Goal: Transaction & Acquisition: Purchase product/service

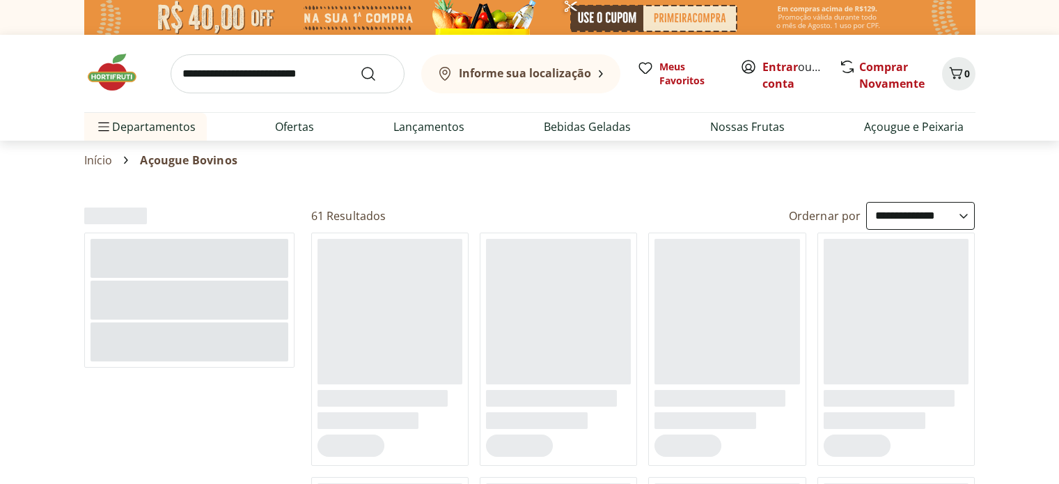
select select "**********"
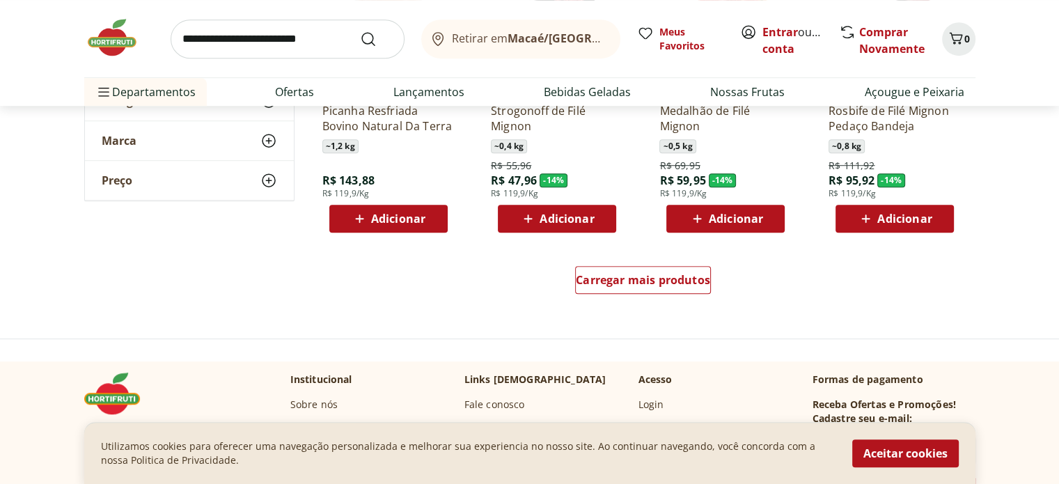
scroll to position [905, 0]
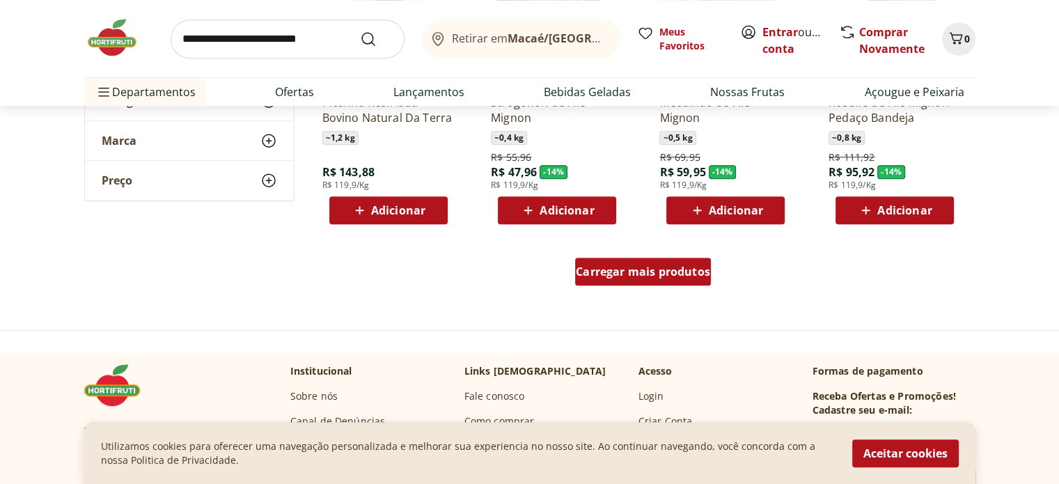
click at [661, 276] on span "Carregar mais produtos" at bounding box center [643, 271] width 134 height 11
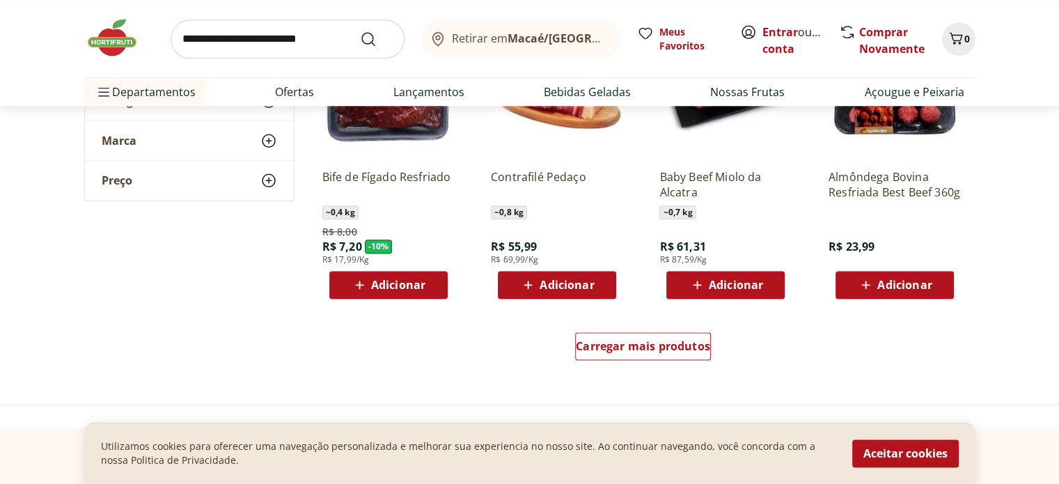
scroll to position [1741, 0]
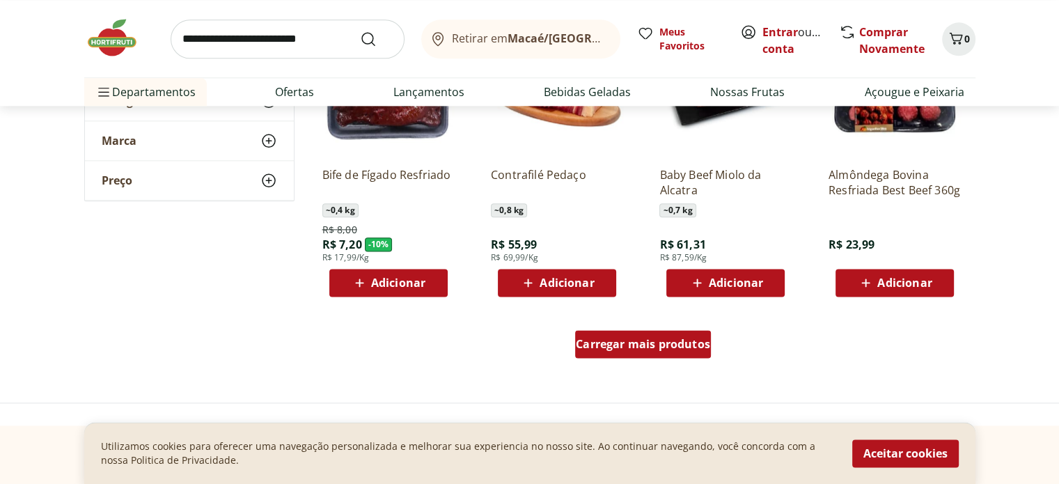
click at [677, 349] on span "Carregar mais produtos" at bounding box center [643, 343] width 134 height 11
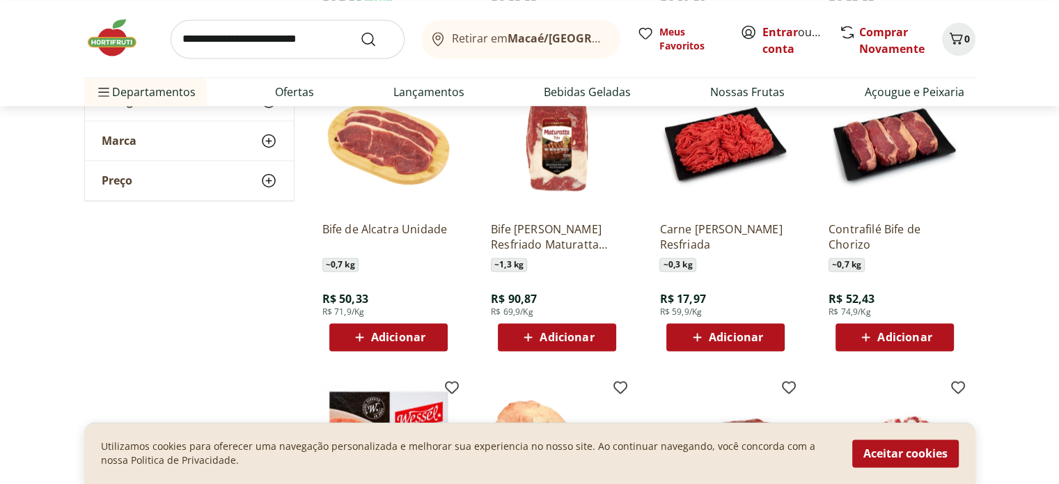
scroll to position [2019, 0]
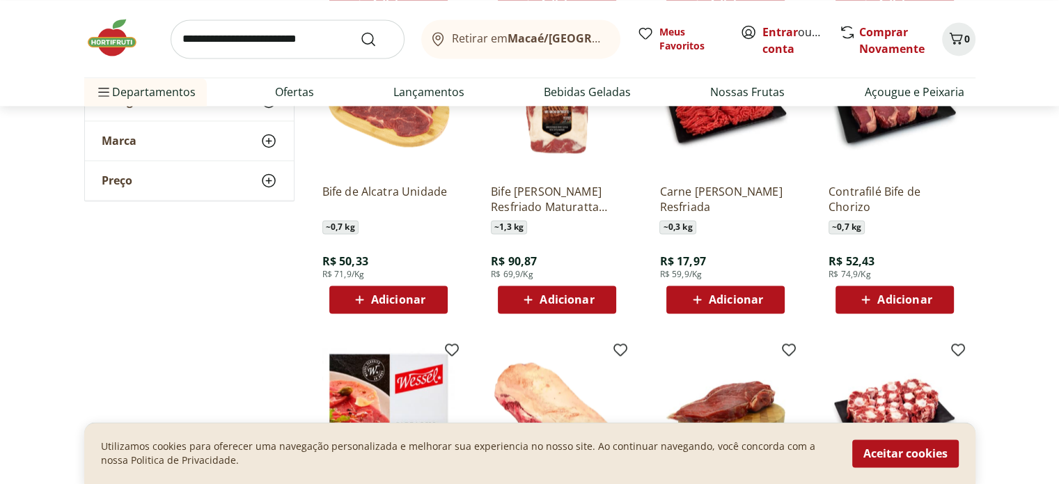
click at [710, 305] on span "Adicionar" at bounding box center [736, 299] width 54 height 11
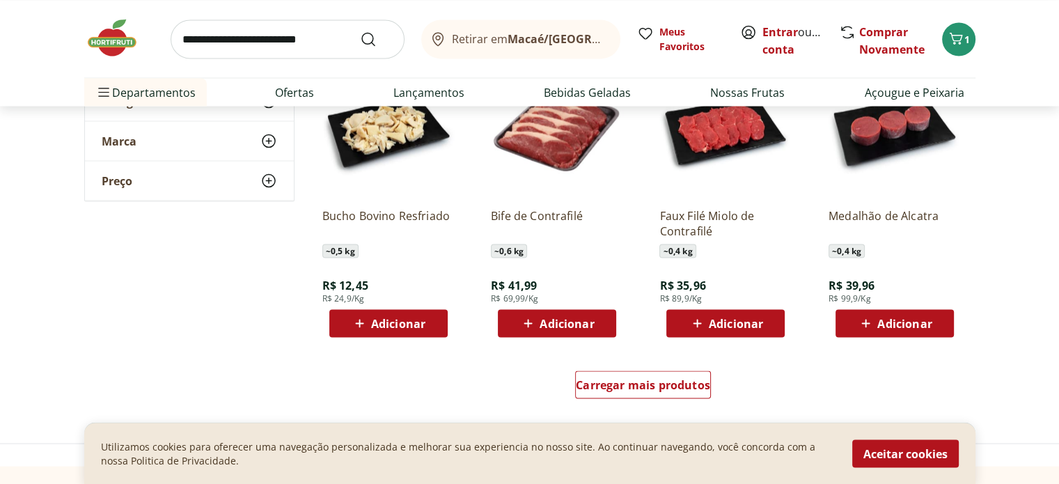
scroll to position [2646, 0]
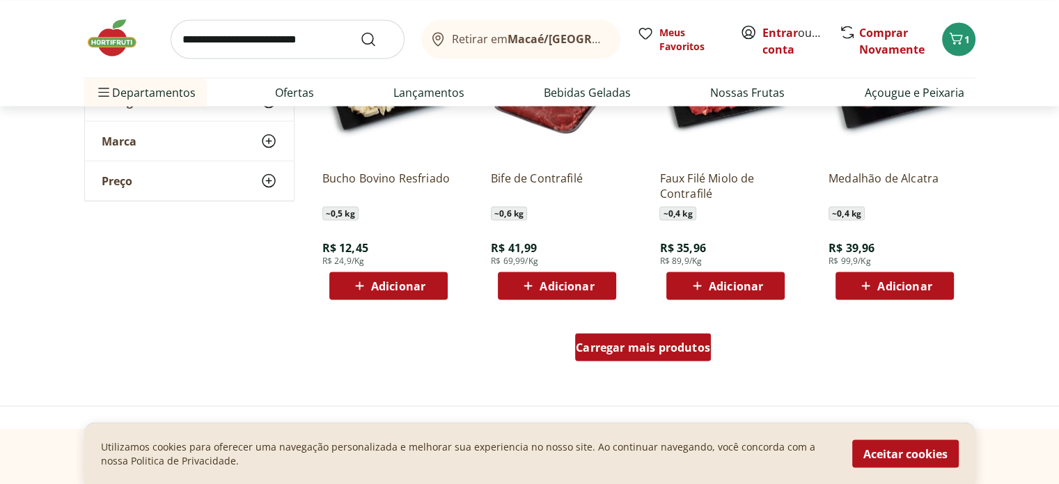
click at [643, 347] on span "Carregar mais produtos" at bounding box center [643, 346] width 134 height 11
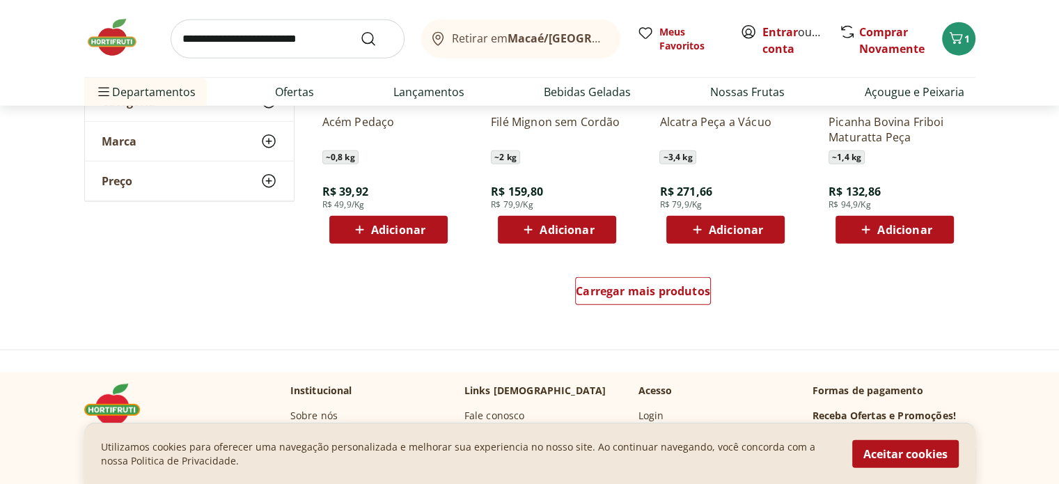
scroll to position [3620, 0]
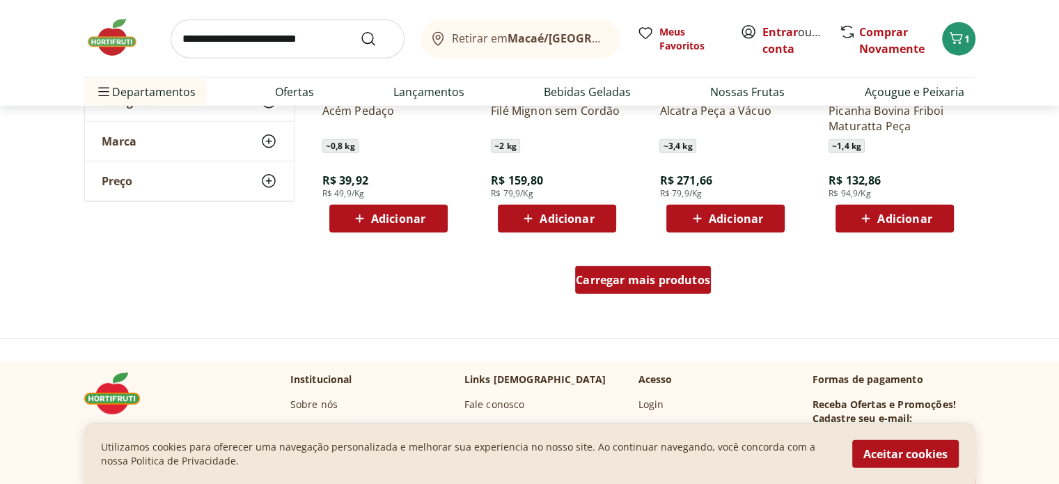
click at [691, 283] on span "Carregar mais produtos" at bounding box center [643, 279] width 134 height 11
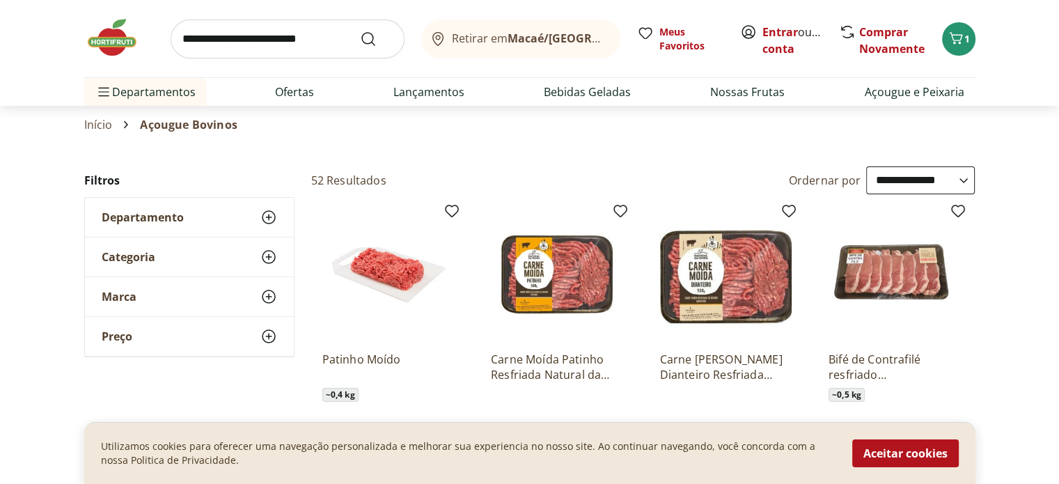
scroll to position [70, 0]
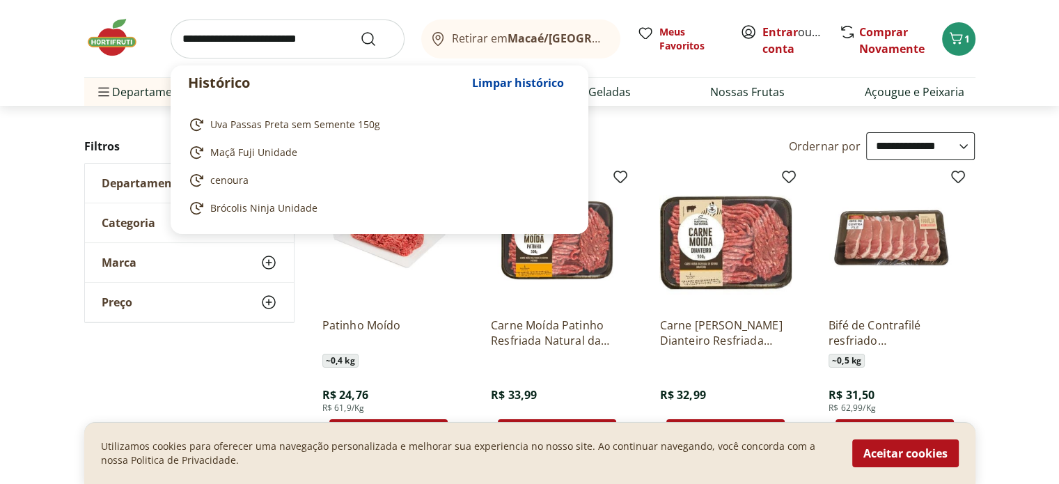
click at [212, 33] on input "search" at bounding box center [288, 38] width 234 height 39
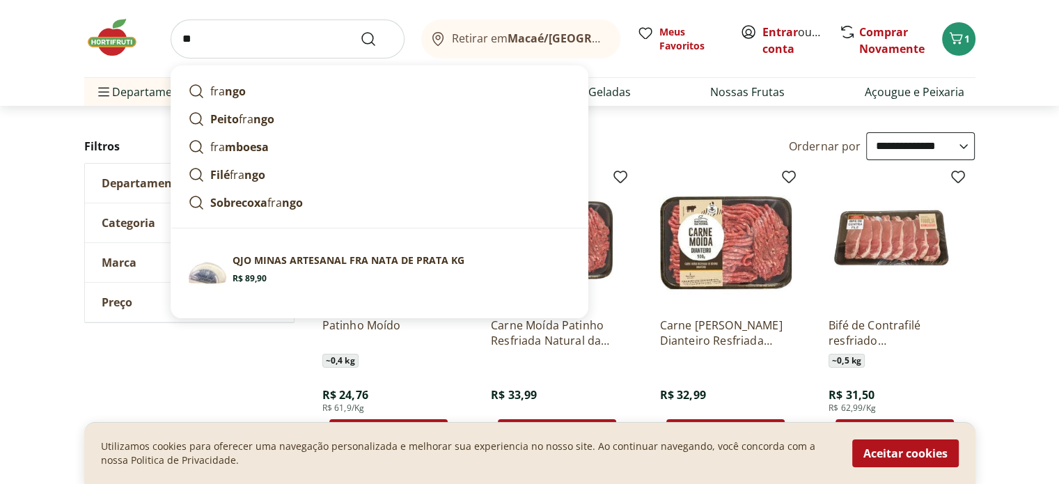
type input "*"
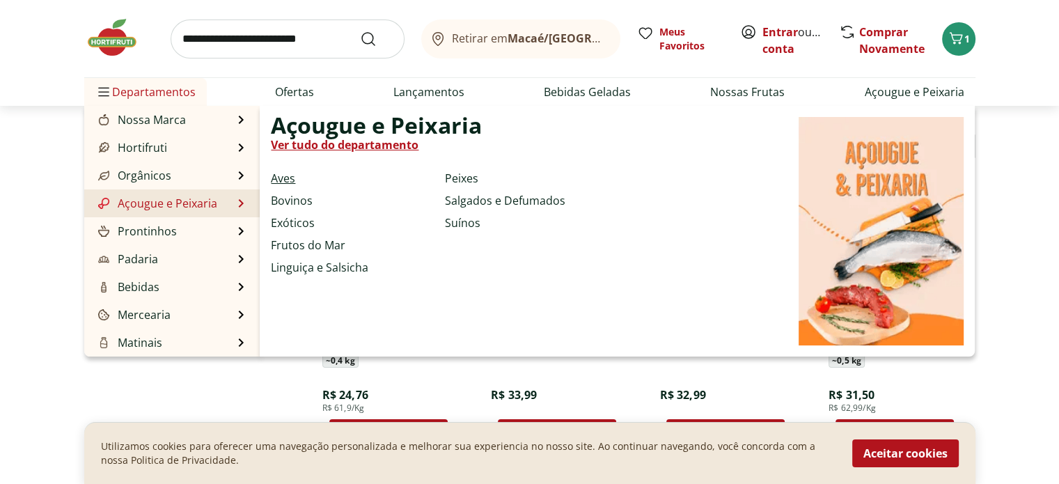
click at [283, 180] on link "Aves" at bounding box center [283, 178] width 24 height 17
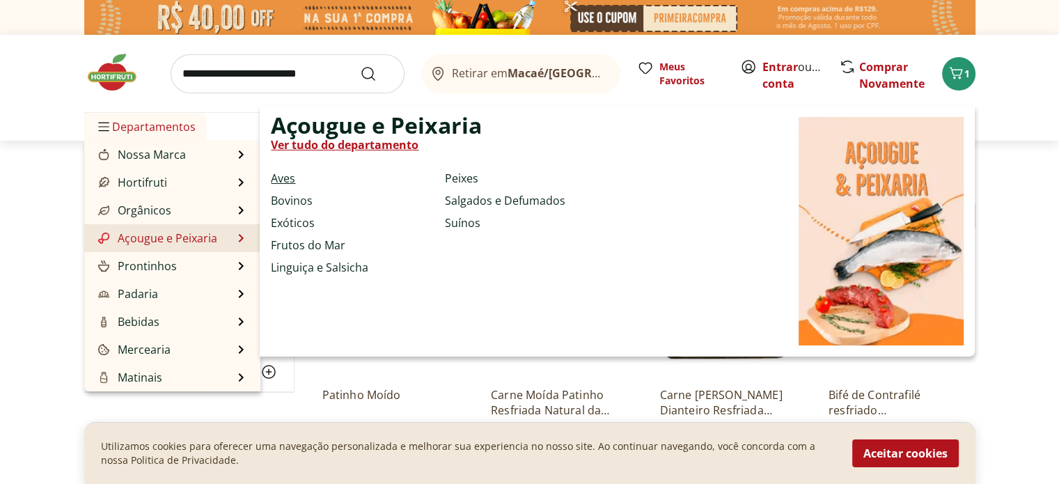
select select "**********"
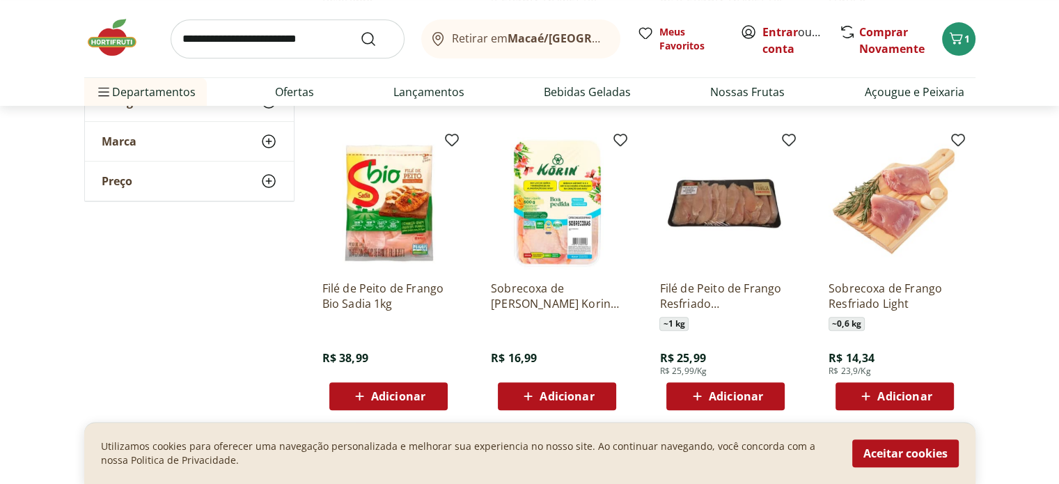
scroll to position [418, 0]
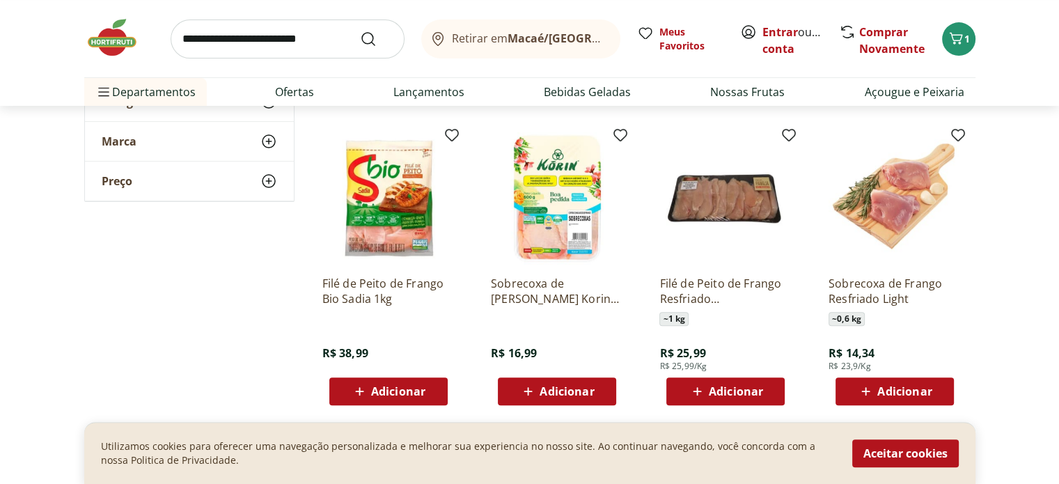
click at [700, 391] on icon at bounding box center [697, 391] width 8 height 8
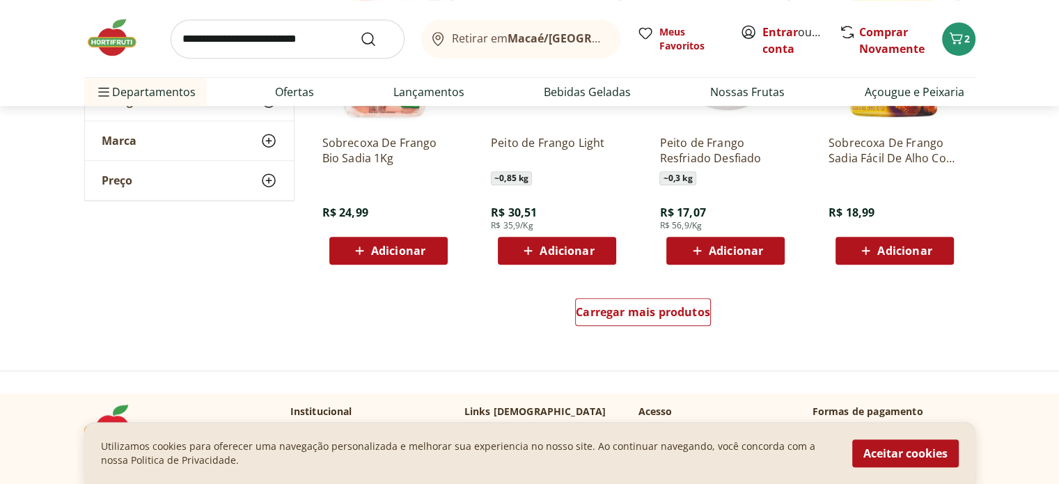
scroll to position [905, 0]
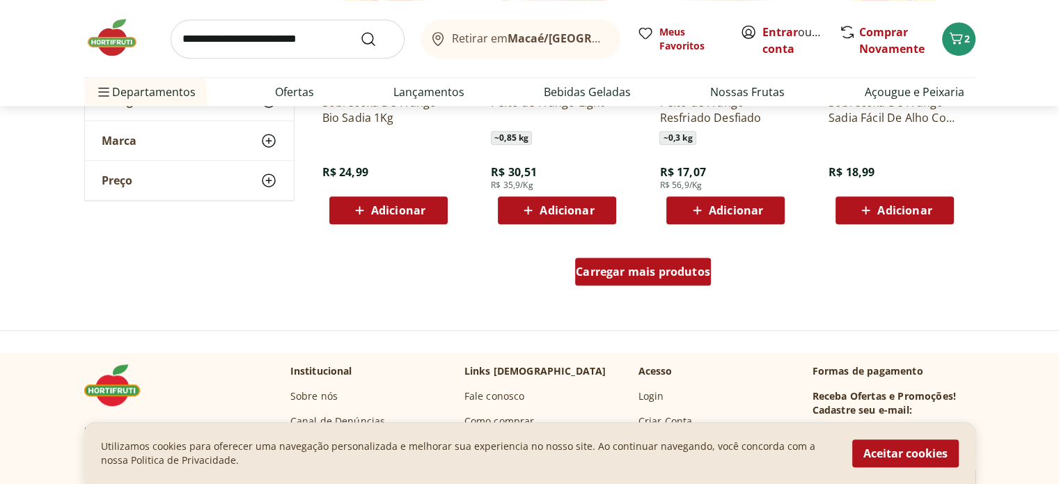
click at [661, 269] on span "Carregar mais produtos" at bounding box center [643, 271] width 134 height 11
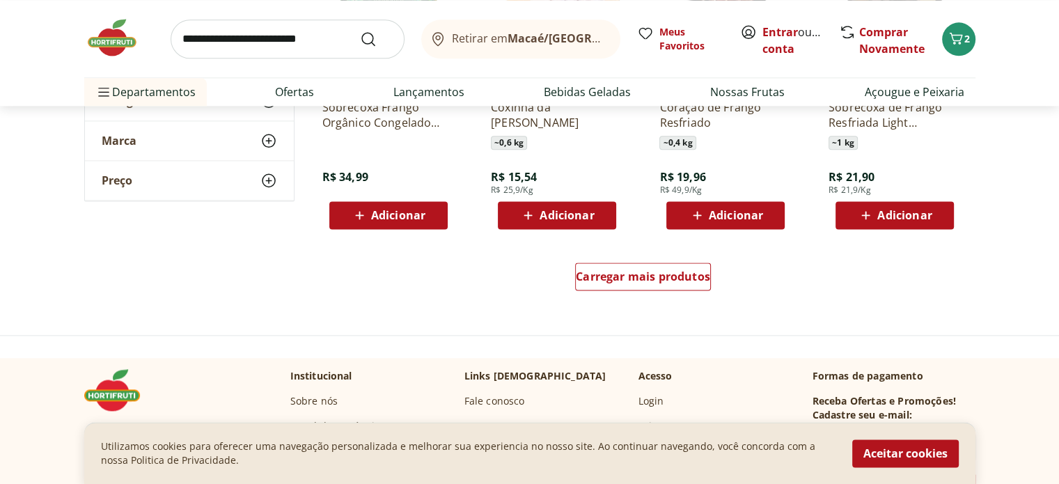
scroll to position [1810, 0]
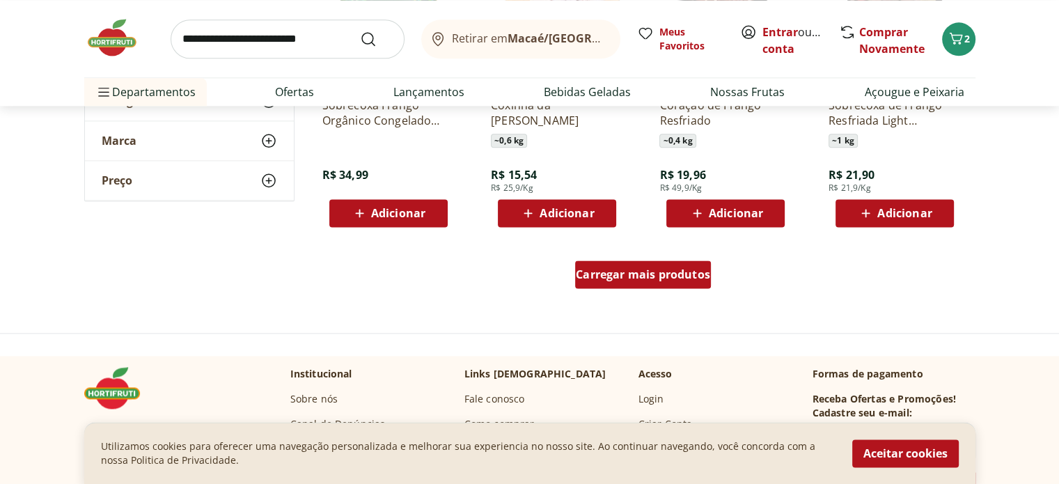
click at [666, 272] on span "Carregar mais produtos" at bounding box center [643, 274] width 134 height 11
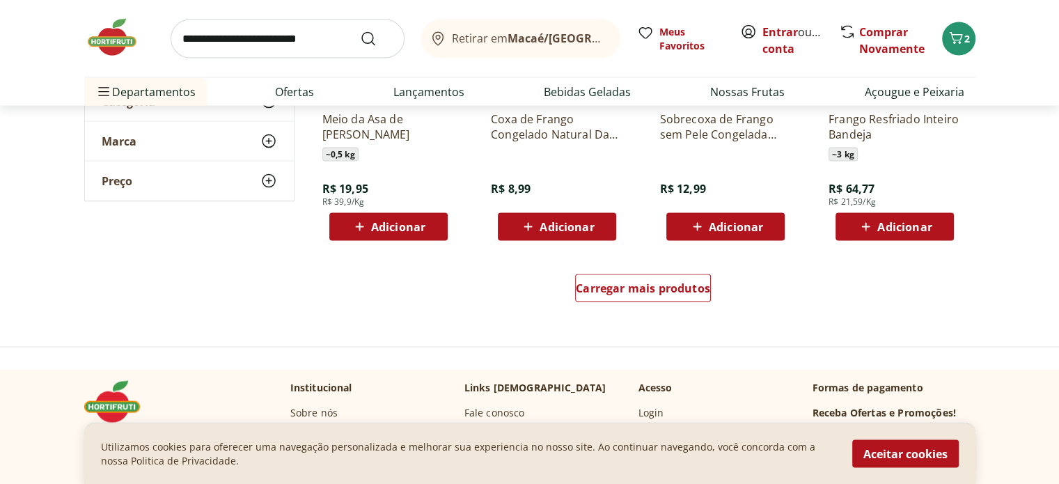
scroll to position [2715, 0]
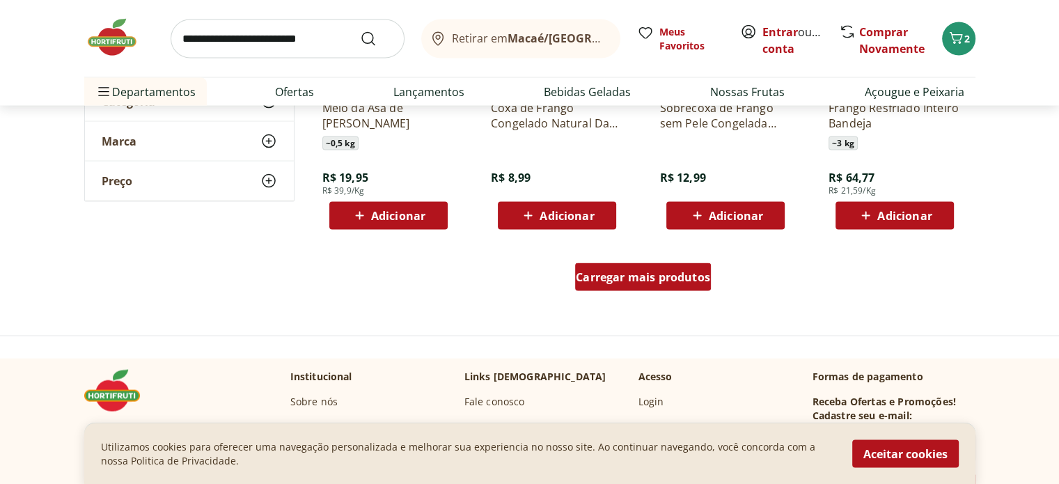
click at [679, 272] on span "Carregar mais produtos" at bounding box center [643, 277] width 134 height 11
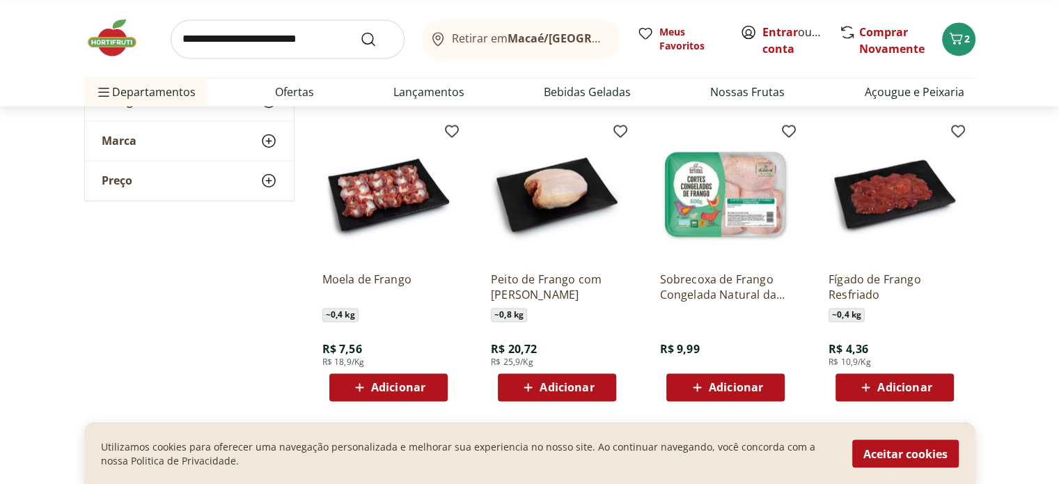
scroll to position [2228, 0]
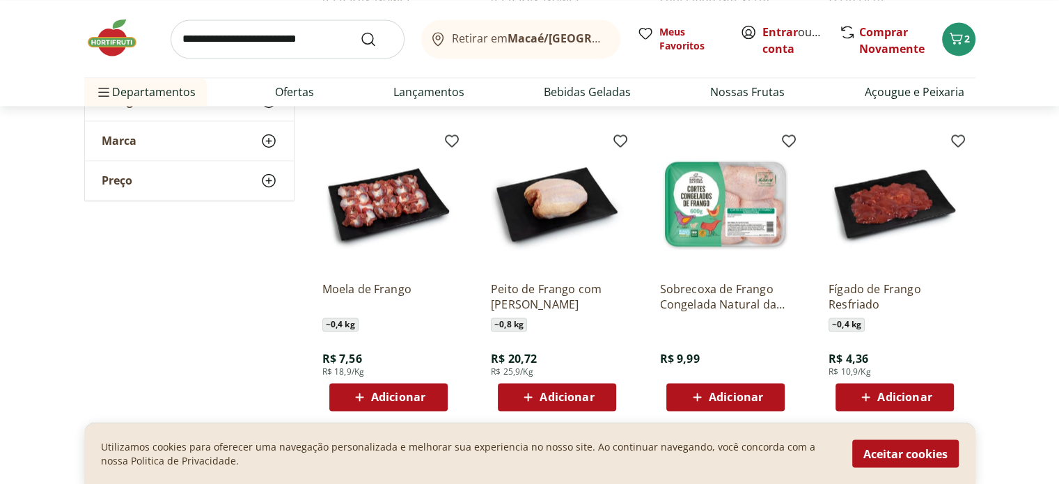
click at [290, 47] on input "search" at bounding box center [288, 38] width 234 height 39
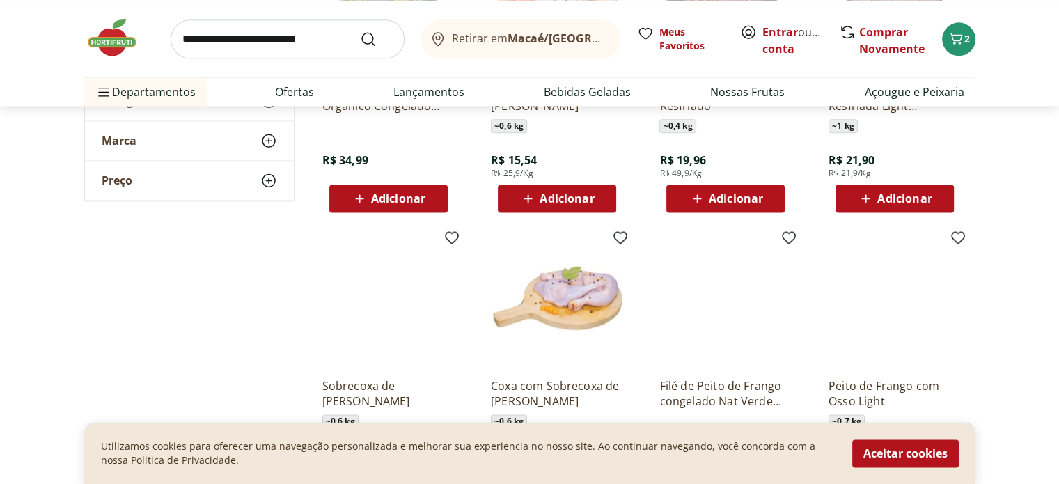
scroll to position [1810, 0]
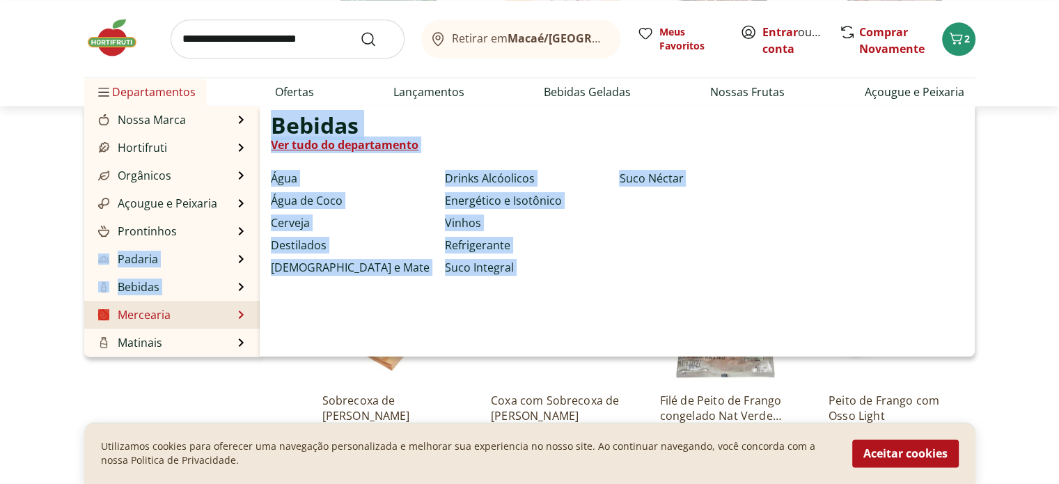
drag, startPoint x: 178, startPoint y: 248, endPoint x: 185, endPoint y: 314, distance: 66.6
click at [184, 313] on ul "Nossa Marca Nossa Marca Ver tudo do departamento Açougue & Peixaria Congelados …" at bounding box center [172, 231] width 176 height 251
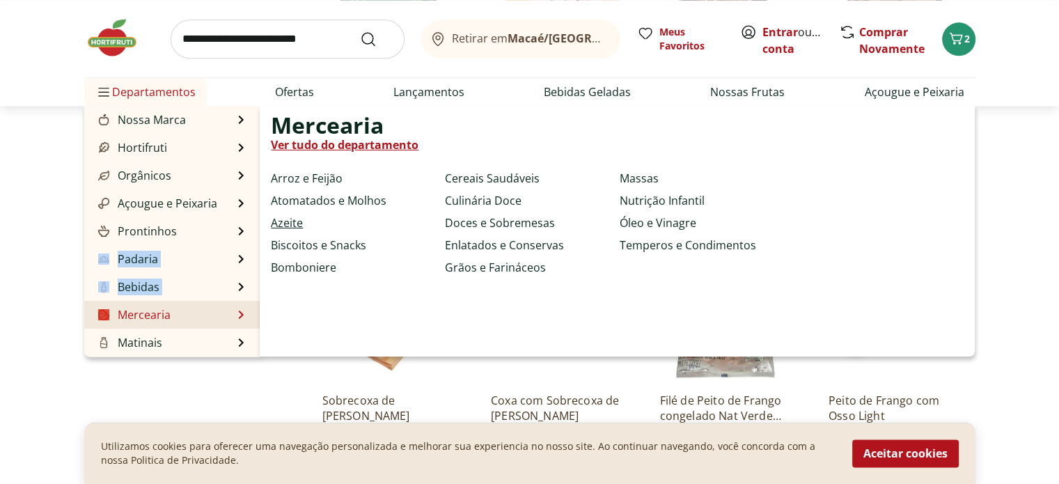
click at [290, 220] on link "Azeite" at bounding box center [287, 222] width 32 height 17
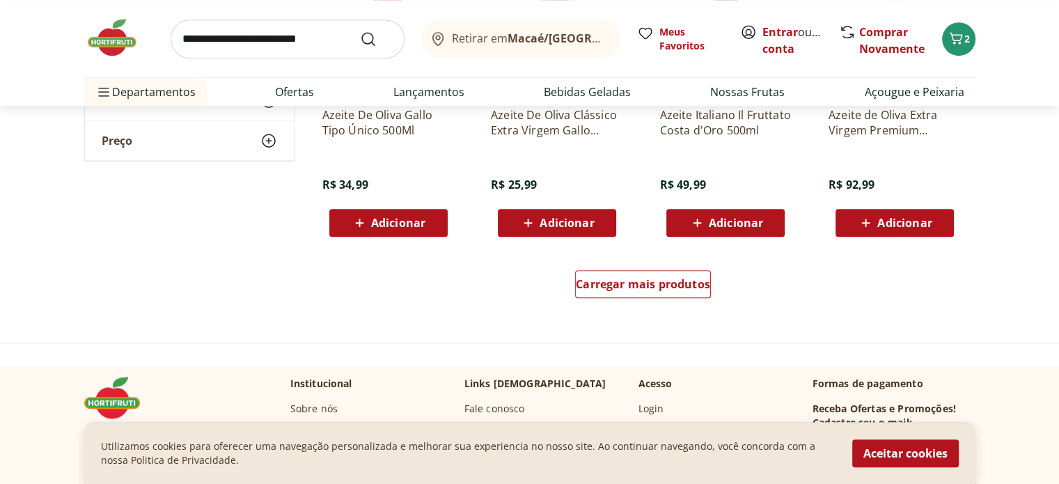
scroll to position [905, 0]
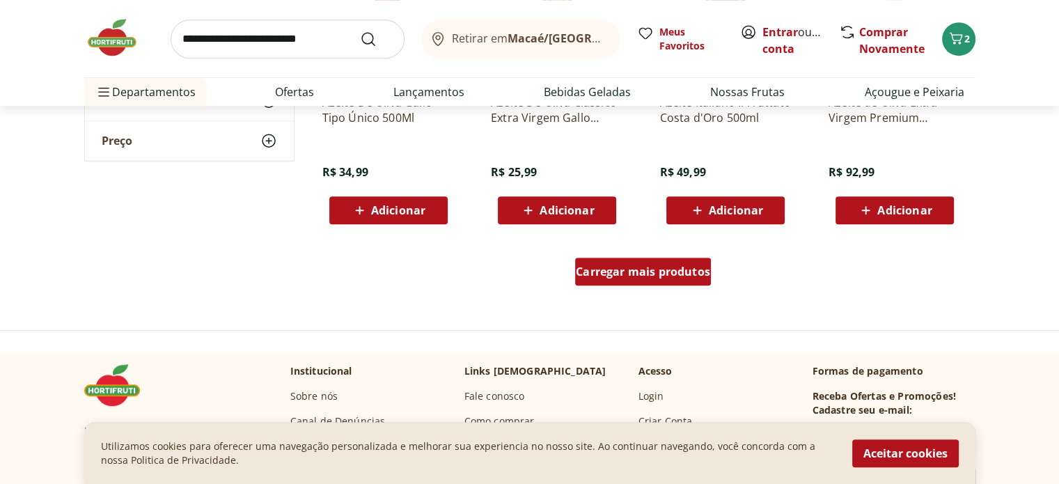
click at [634, 269] on span "Carregar mais produtos" at bounding box center [643, 271] width 134 height 11
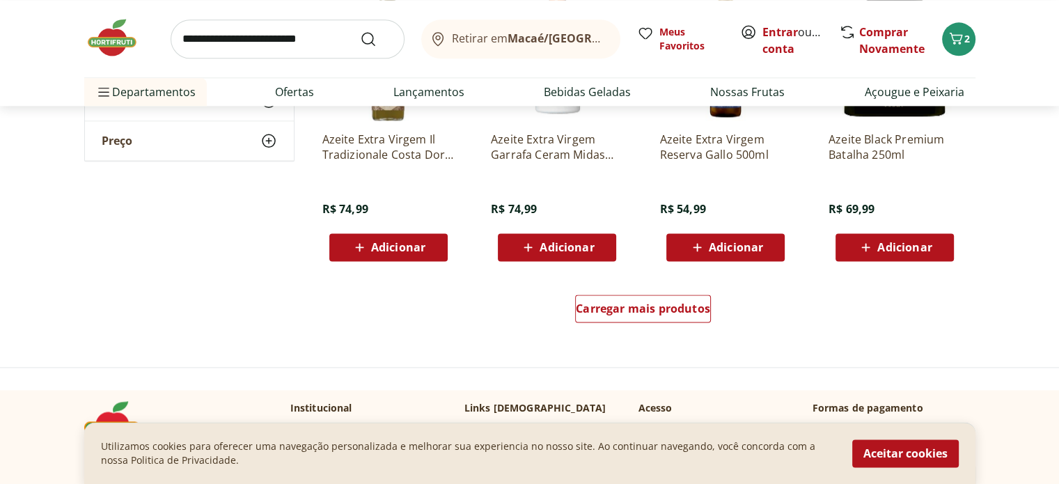
scroll to position [1810, 0]
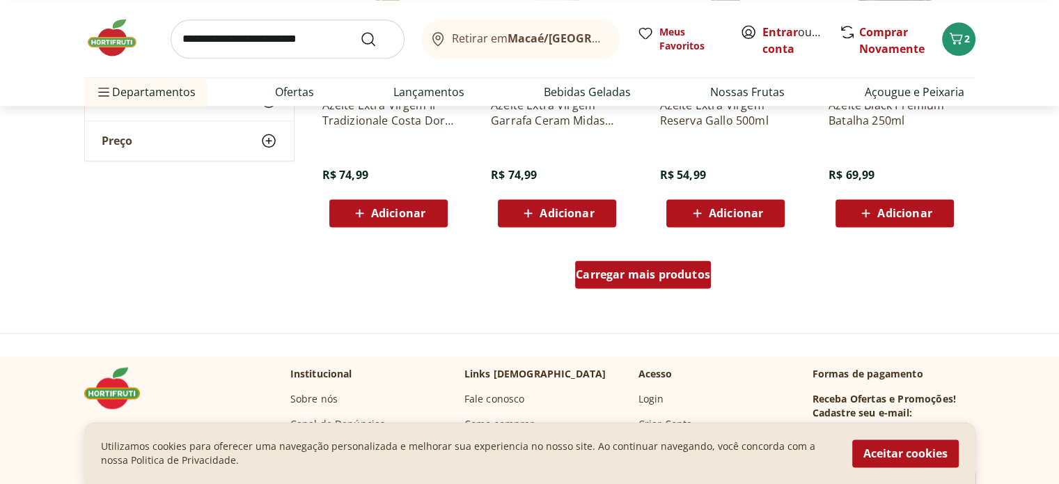
click at [672, 278] on span "Carregar mais produtos" at bounding box center [643, 274] width 134 height 11
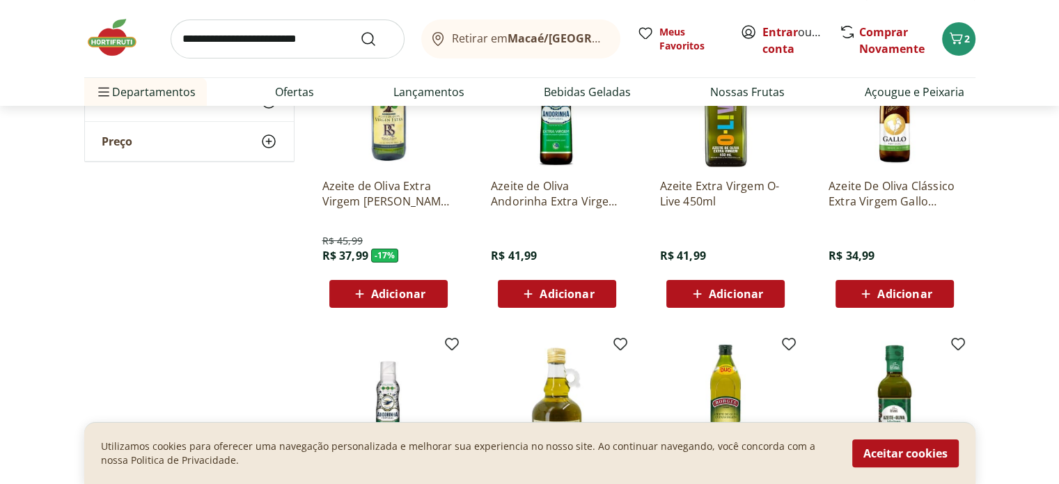
scroll to position [0, 0]
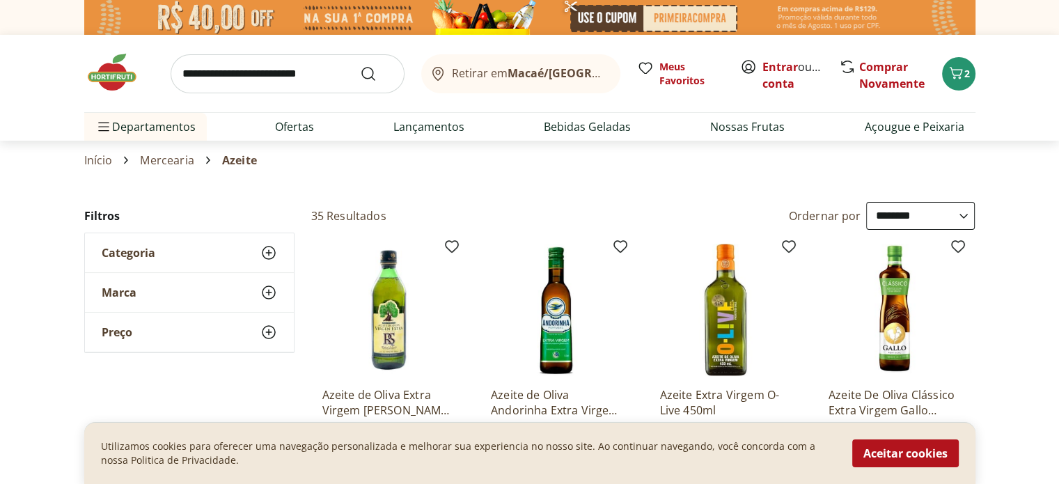
click at [929, 212] on select "**********" at bounding box center [920, 216] width 109 height 28
click at [866, 202] on select "**********" at bounding box center [920, 216] width 109 height 28
select select "*********"
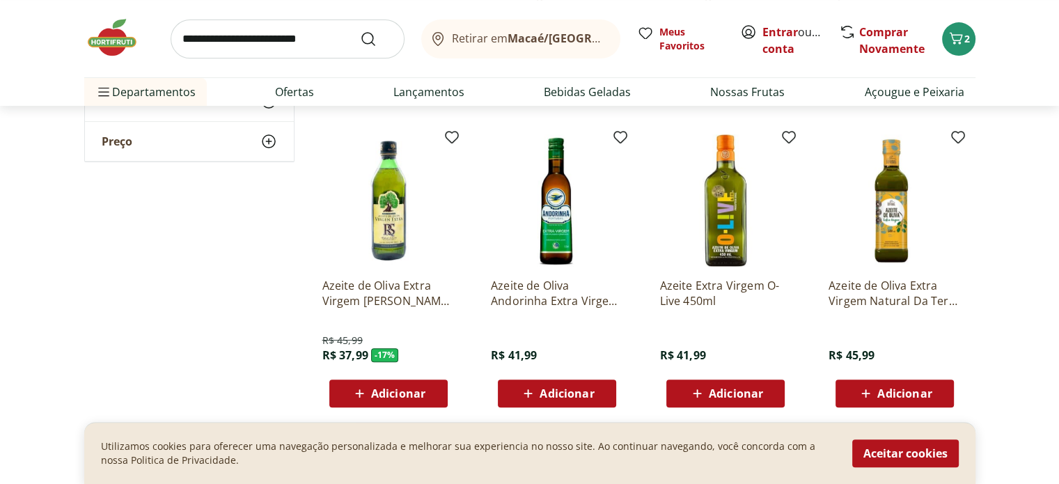
scroll to position [418, 0]
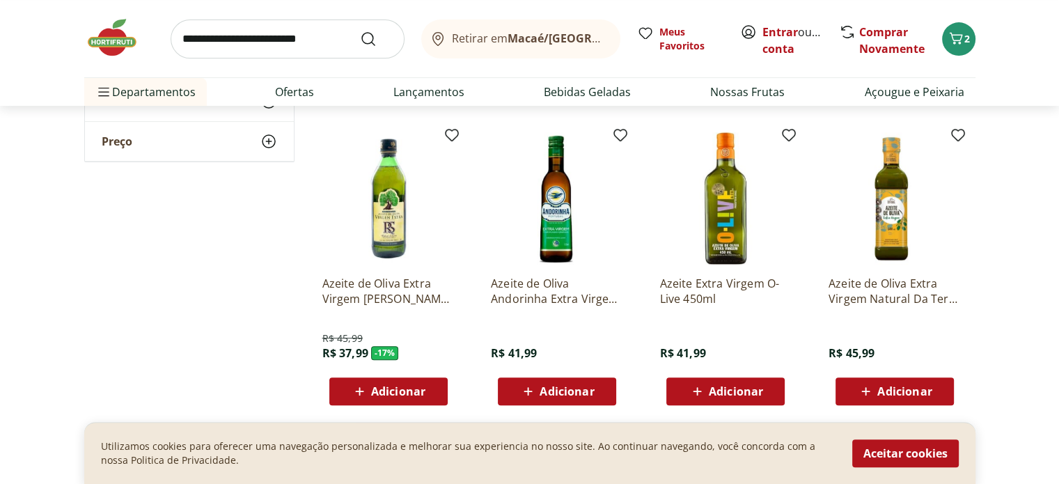
click at [395, 233] on img at bounding box center [388, 198] width 132 height 132
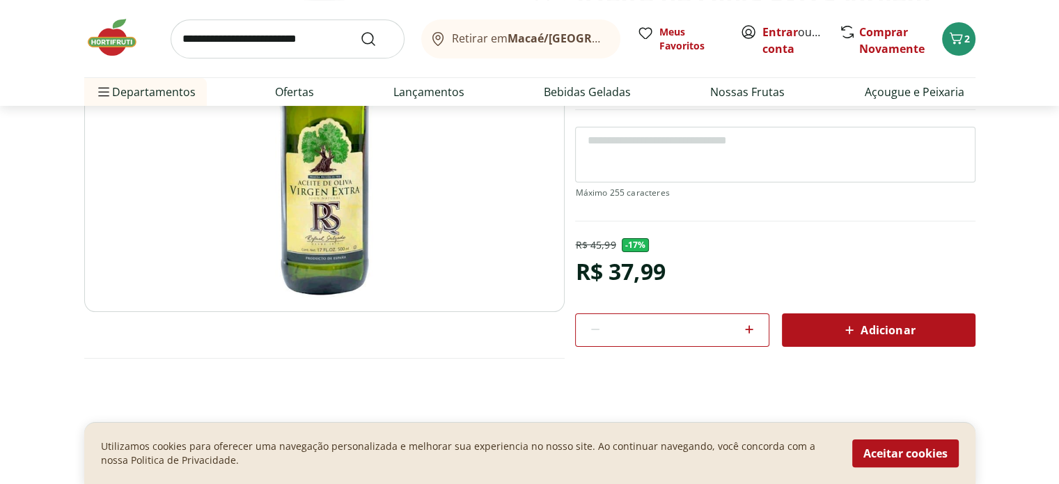
scroll to position [209, 0]
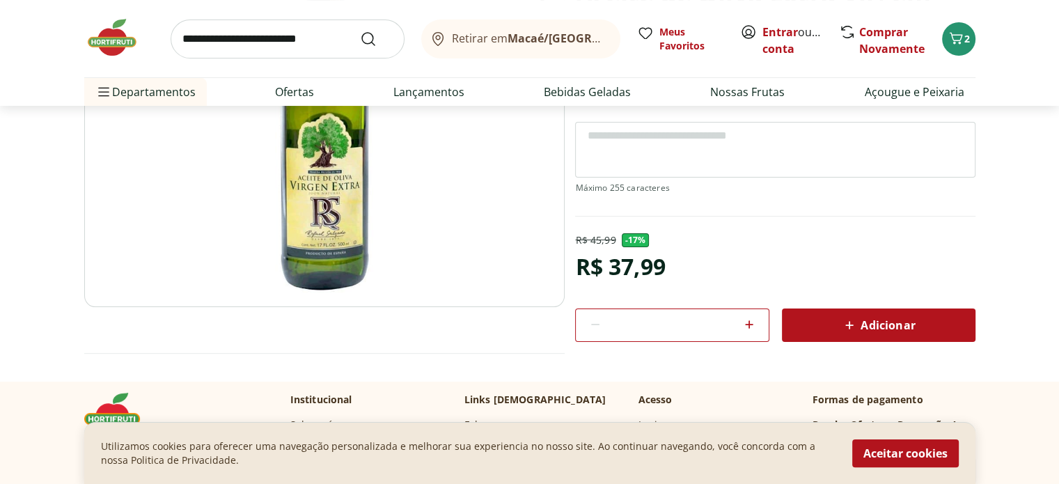
click at [886, 330] on span "Adicionar" at bounding box center [878, 325] width 74 height 17
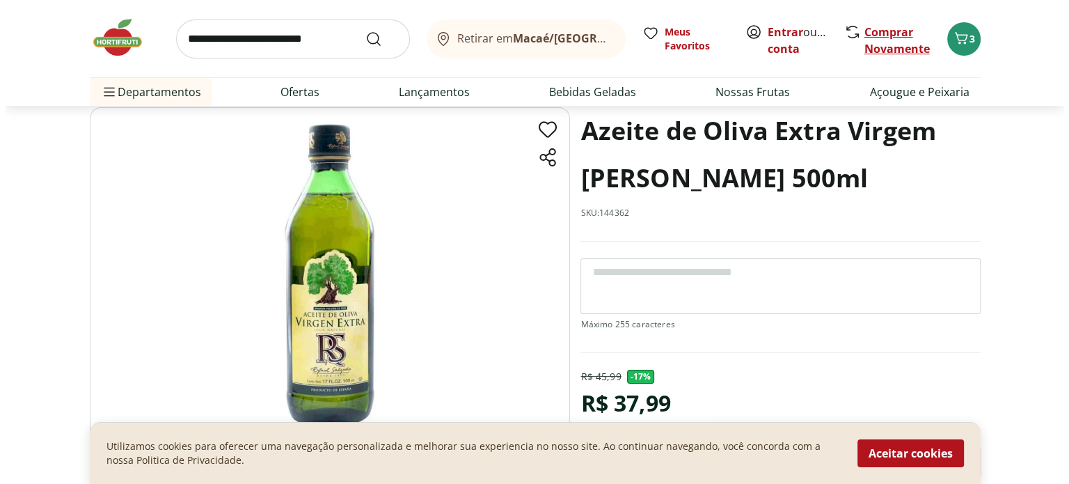
scroll to position [0, 0]
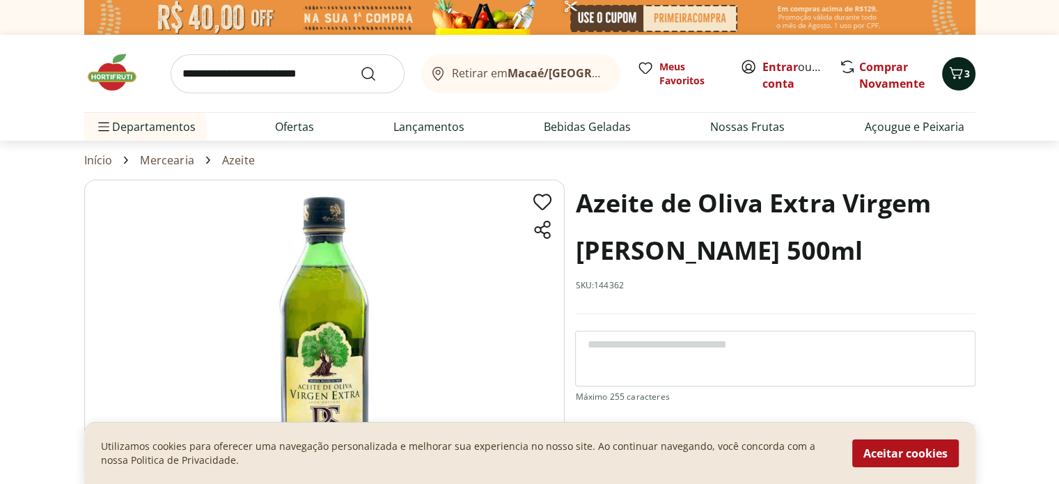
click at [957, 70] on icon "Carrinho" at bounding box center [956, 73] width 17 height 17
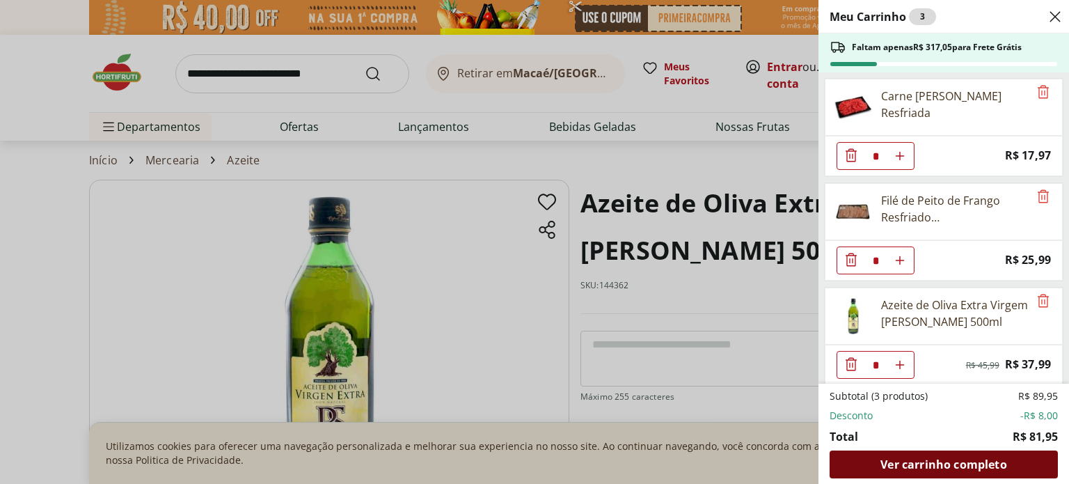
click at [951, 467] on span "Ver carrinho completo" at bounding box center [944, 464] width 126 height 11
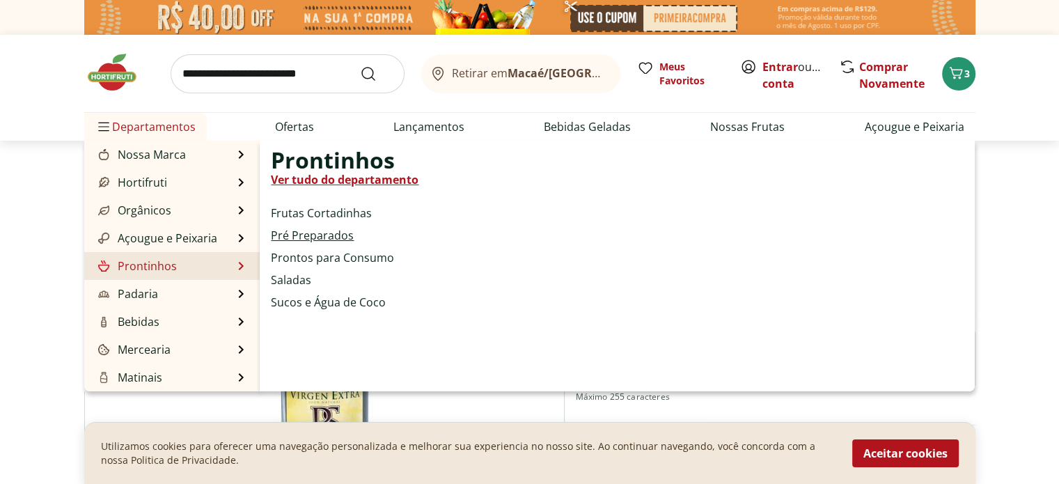
click at [296, 239] on link "Pré Preparados" at bounding box center [312, 235] width 83 height 17
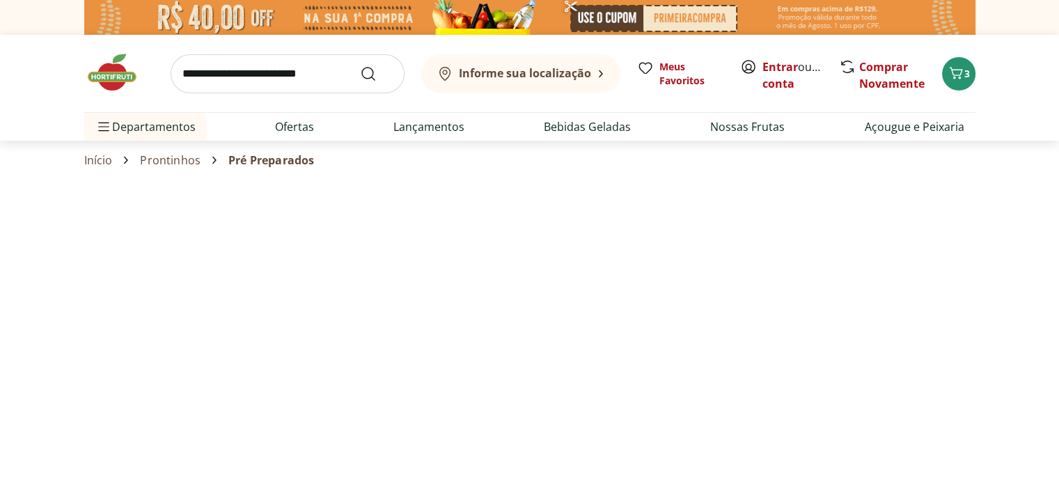
select select "**********"
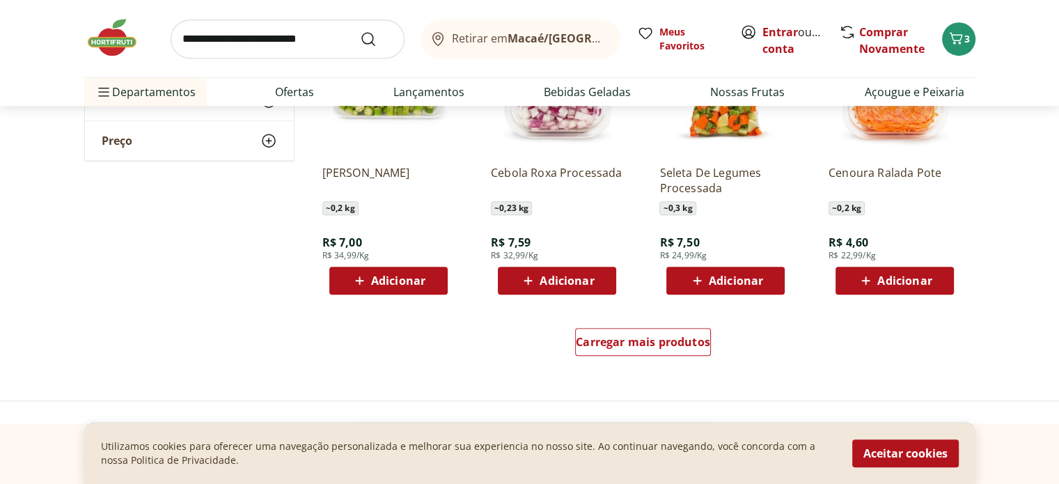
scroll to position [835, 0]
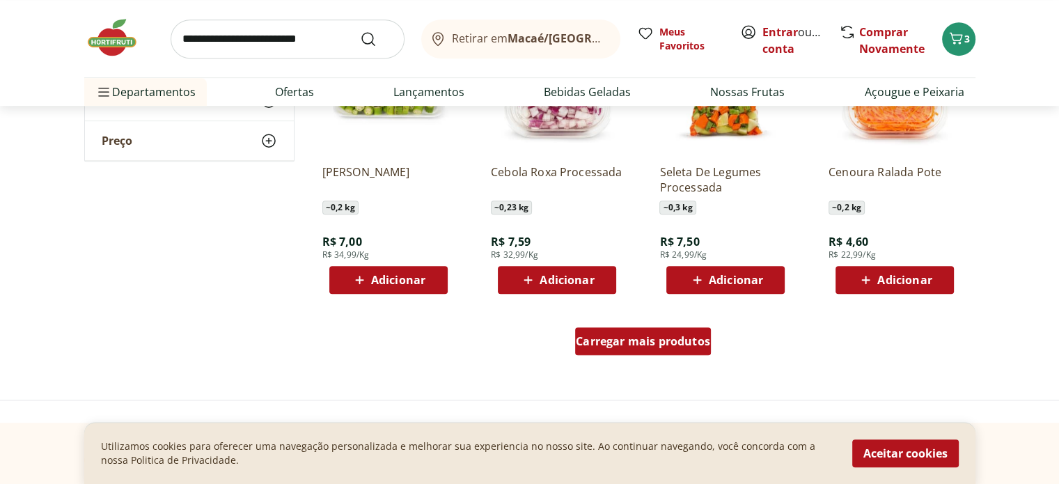
click at [684, 352] on div "Carregar mais produtos" at bounding box center [643, 341] width 136 height 28
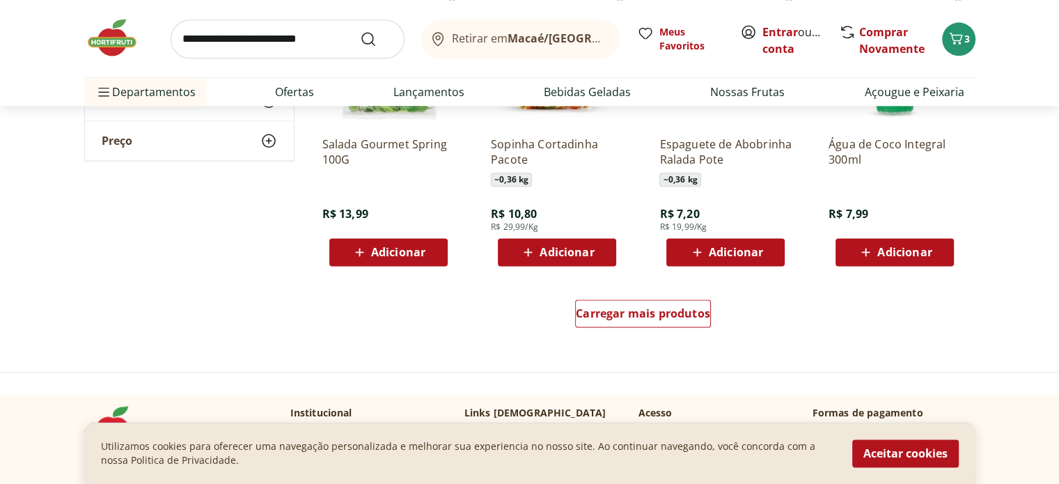
scroll to position [1810, 0]
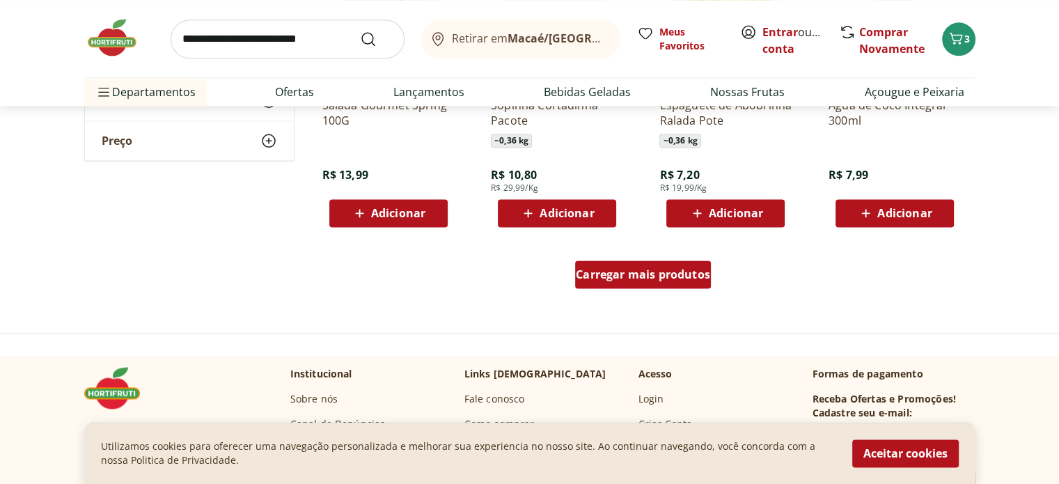
click at [702, 280] on span "Carregar mais produtos" at bounding box center [643, 274] width 134 height 11
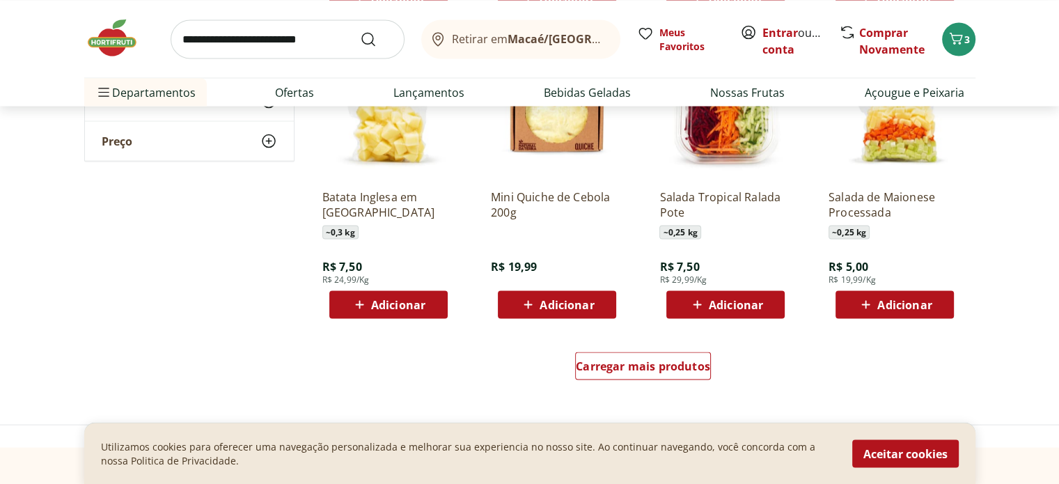
scroll to position [2646, 0]
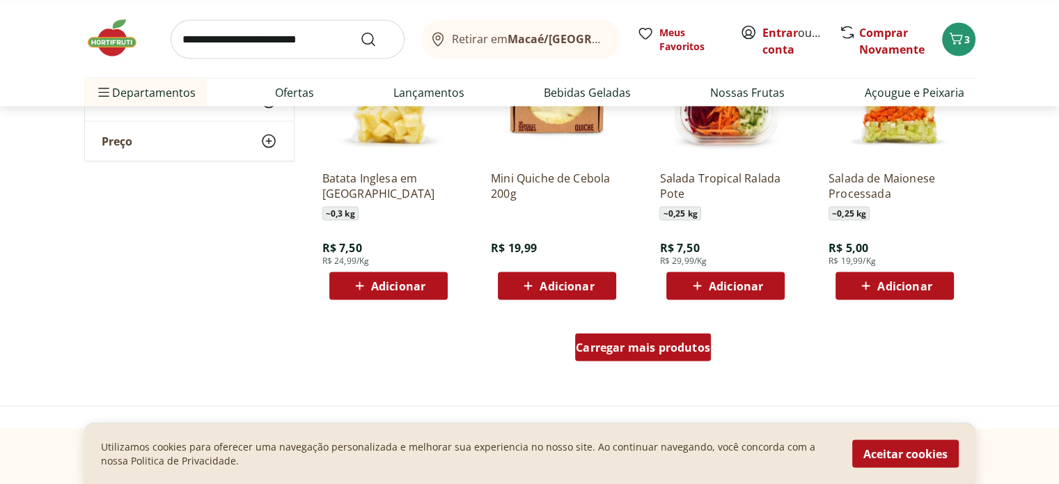
click at [674, 356] on div "Carregar mais produtos" at bounding box center [643, 347] width 136 height 28
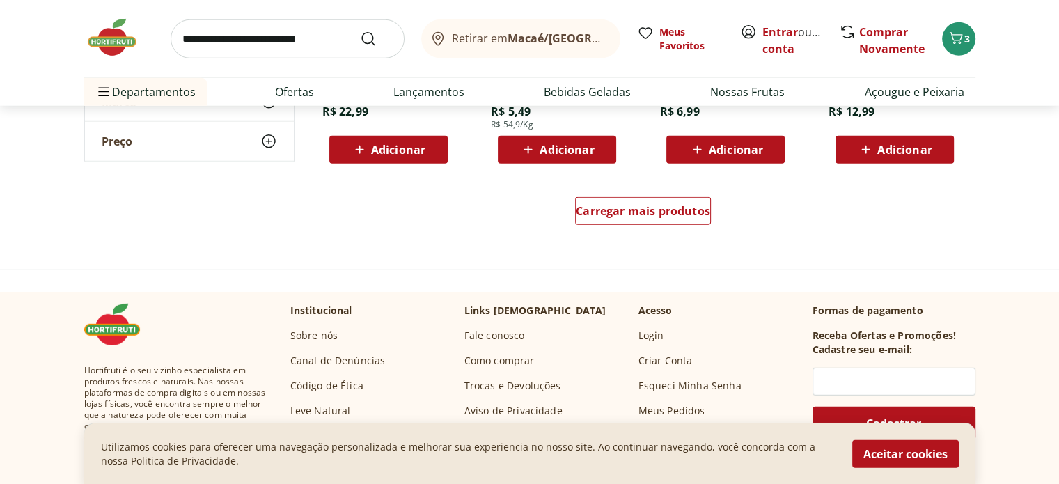
scroll to position [3690, 0]
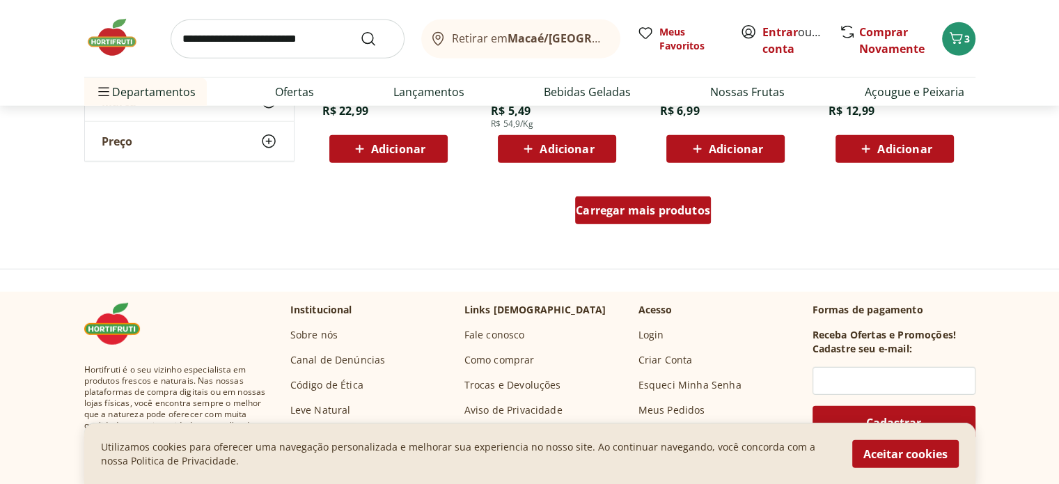
click at [666, 226] on link "Carregar mais produtos" at bounding box center [643, 212] width 136 height 33
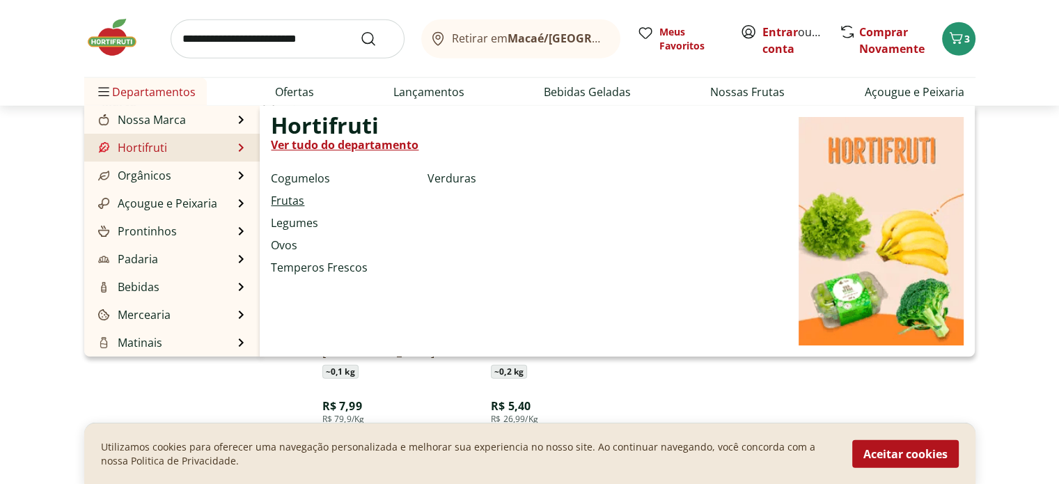
click at [298, 200] on link "Frutas" at bounding box center [287, 200] width 33 height 17
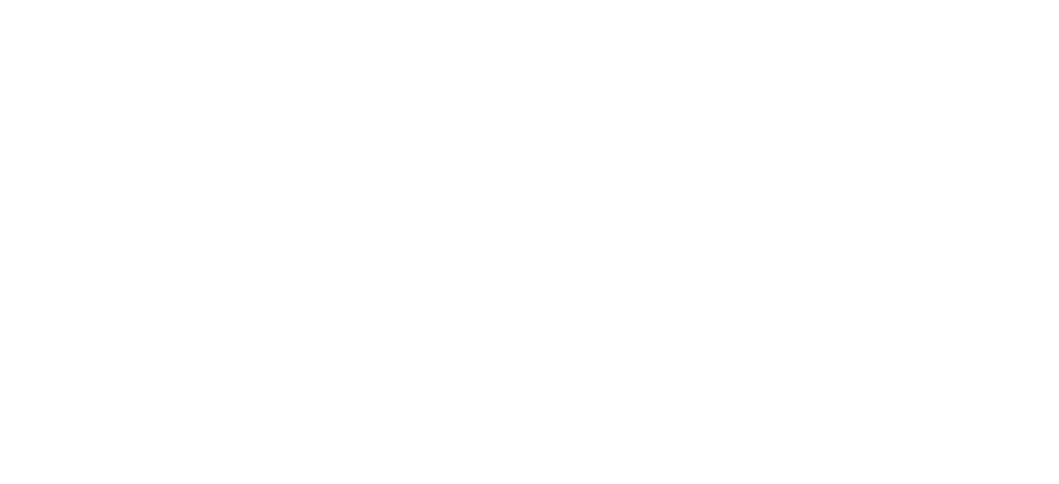
select select "**********"
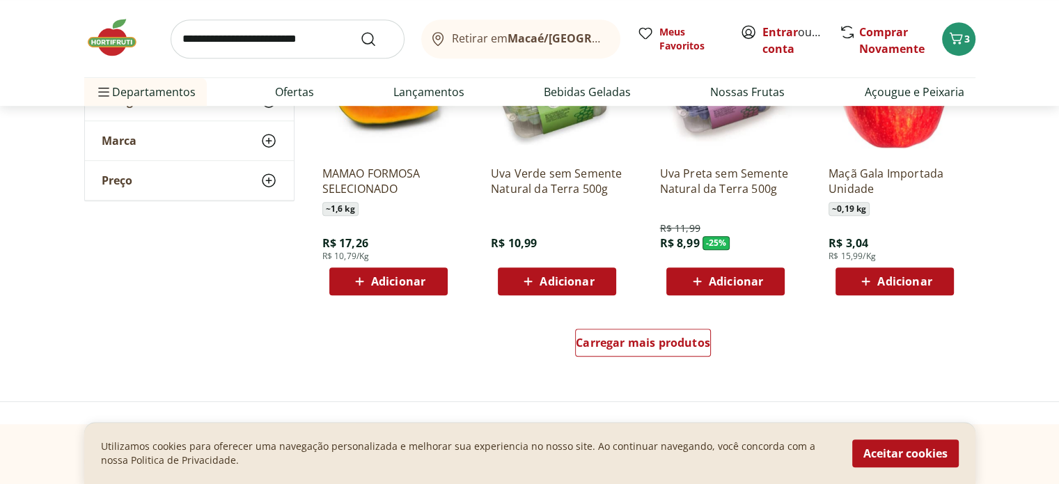
scroll to position [835, 0]
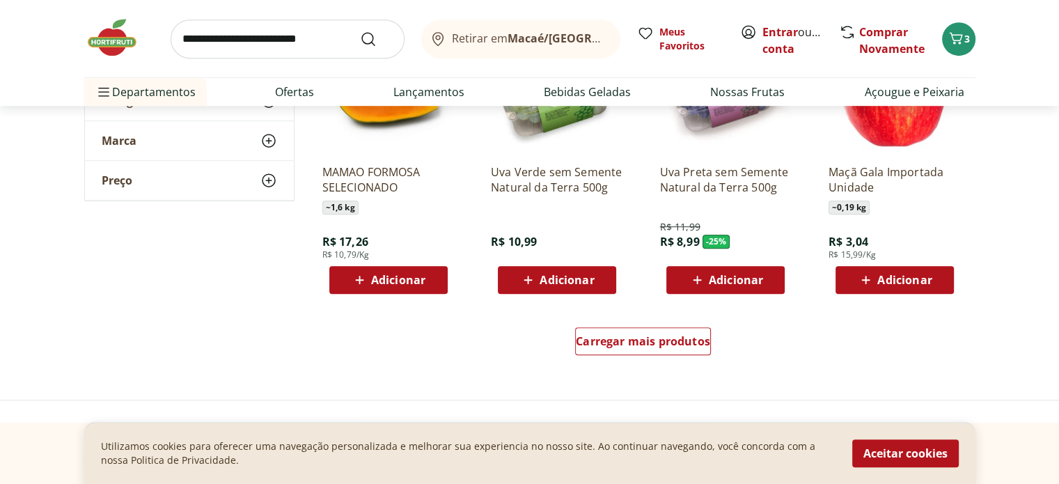
click at [717, 282] on span "Adicionar" at bounding box center [736, 279] width 54 height 11
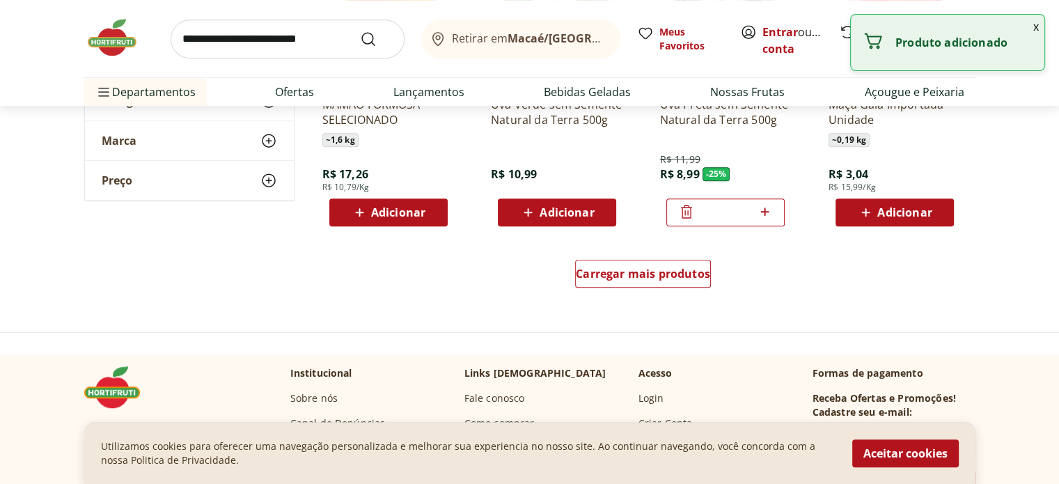
scroll to position [905, 0]
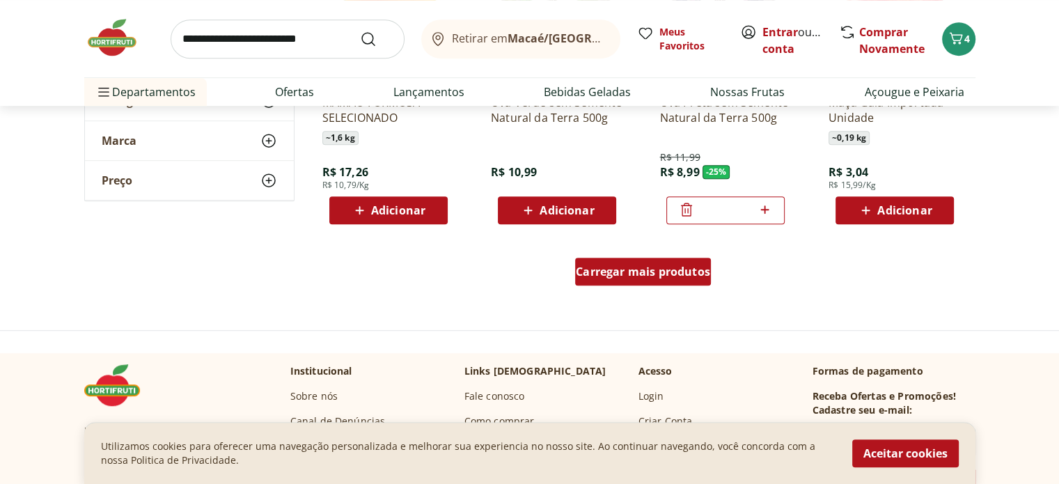
click at [657, 268] on span "Carregar mais produtos" at bounding box center [643, 271] width 134 height 11
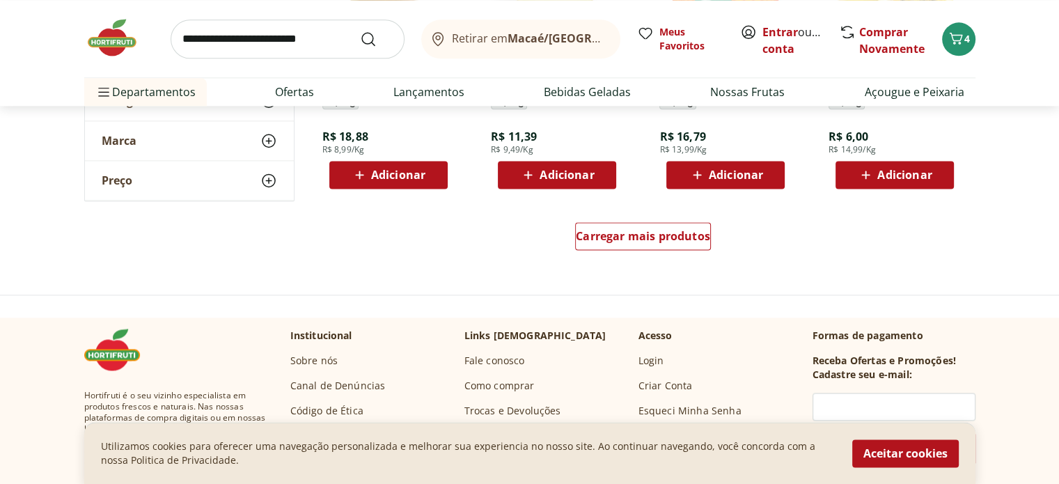
scroll to position [1880, 0]
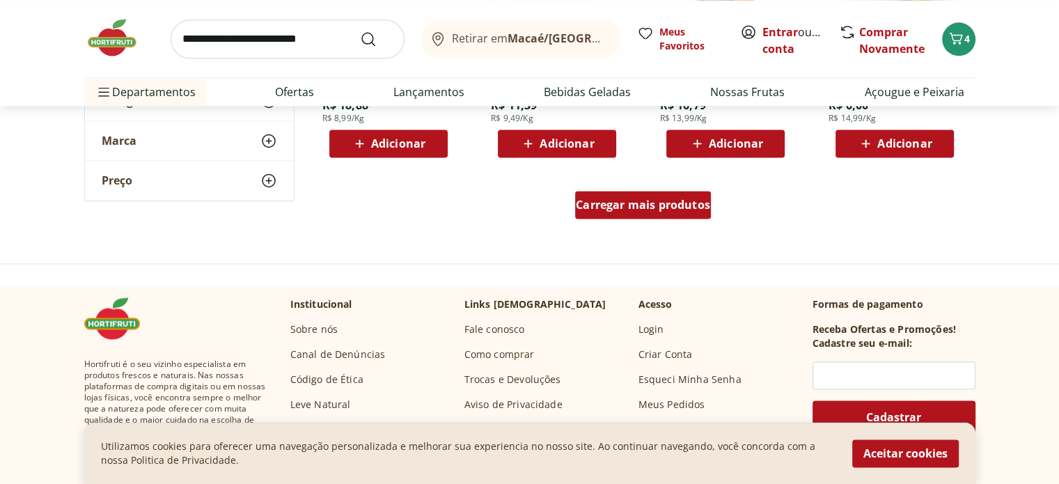
click at [661, 208] on span "Carregar mais produtos" at bounding box center [643, 204] width 134 height 11
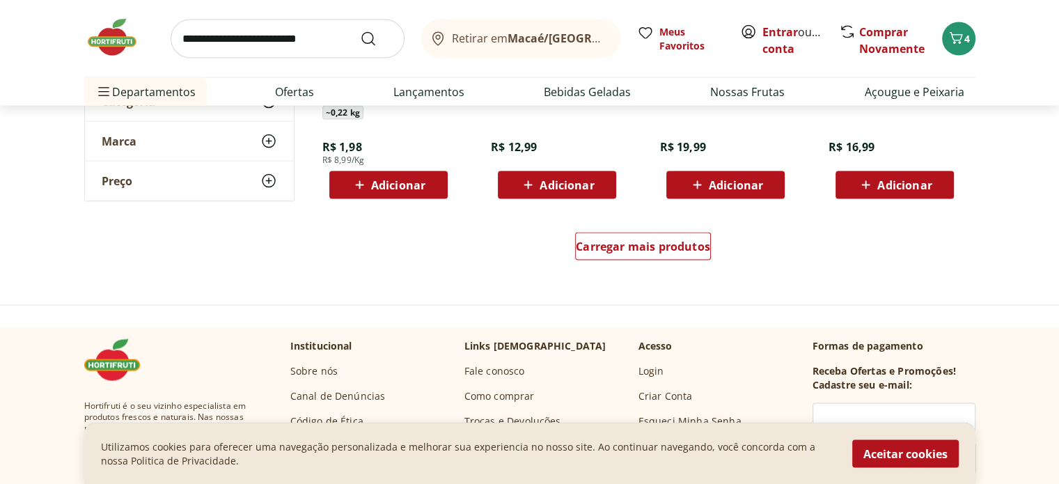
scroll to position [2785, 0]
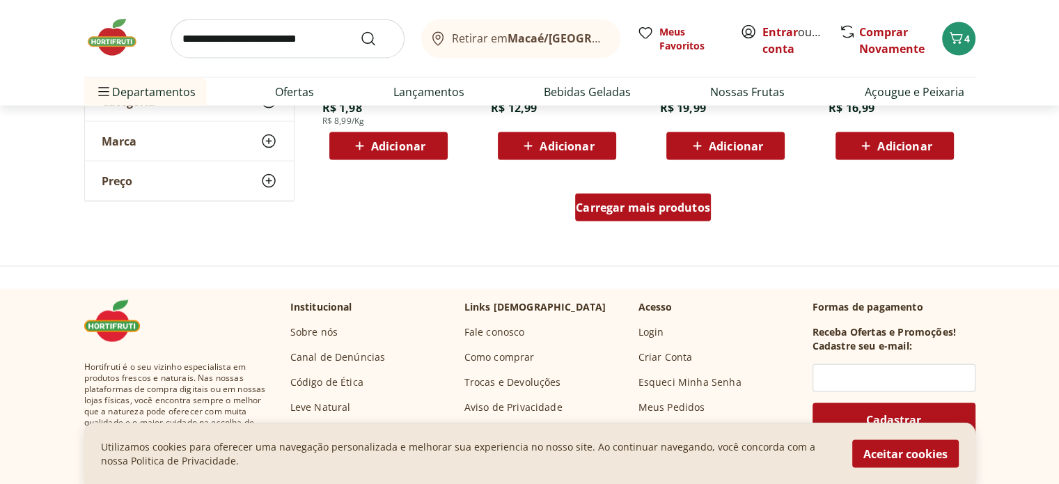
click at [693, 206] on span "Carregar mais produtos" at bounding box center [643, 207] width 134 height 11
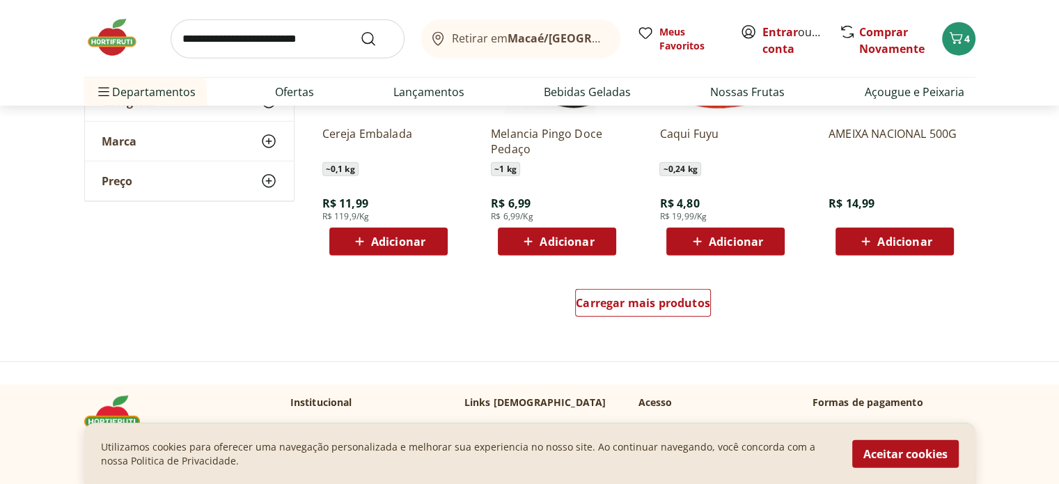
scroll to position [3620, 0]
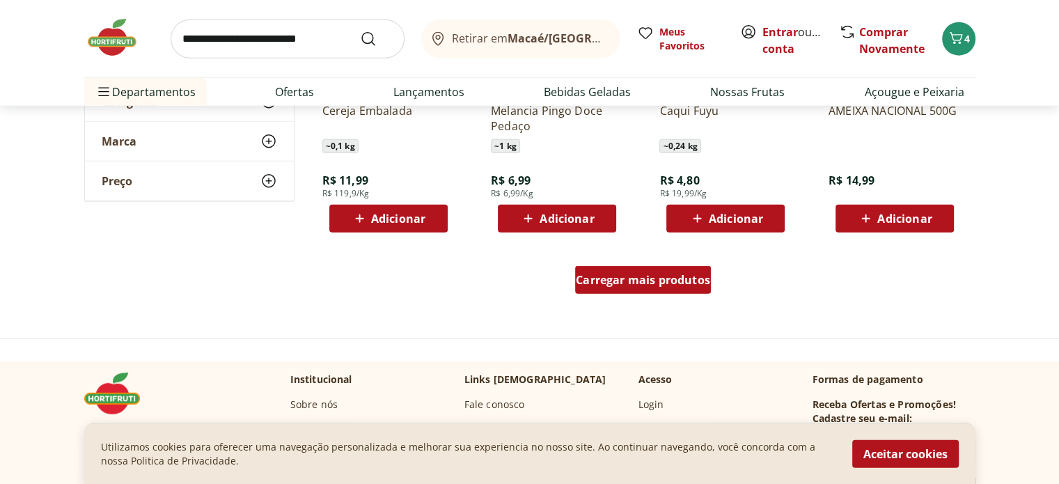
click at [686, 294] on link "Carregar mais produtos" at bounding box center [643, 282] width 136 height 33
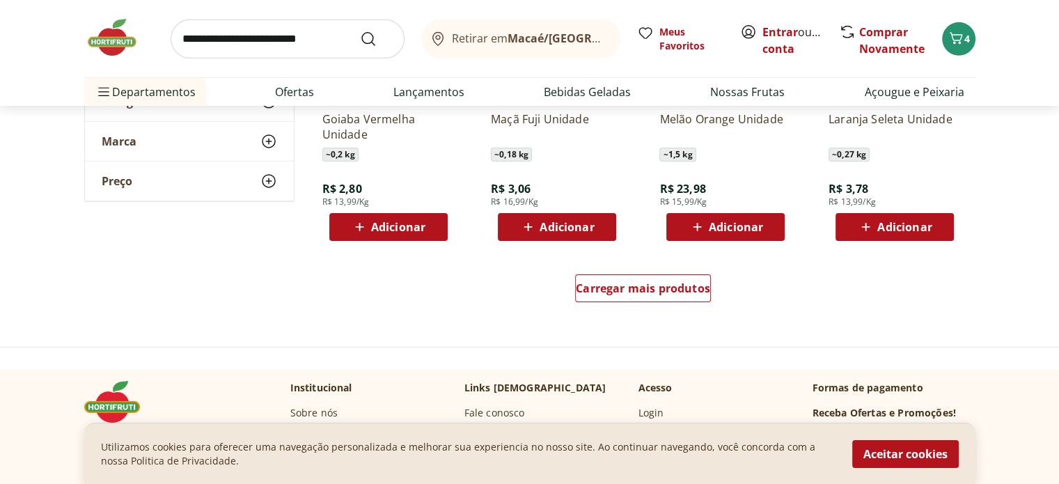
scroll to position [4525, 0]
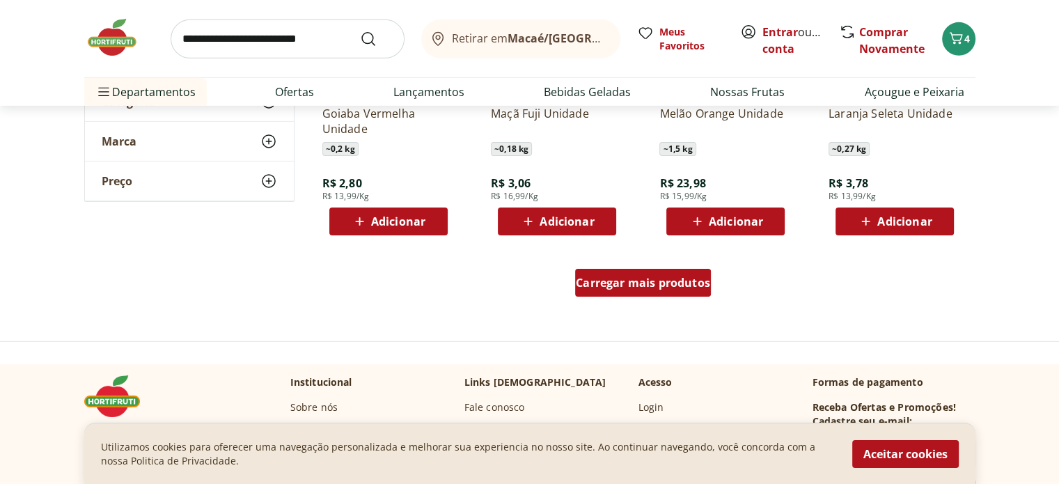
click at [670, 290] on div "Carregar mais produtos" at bounding box center [643, 283] width 136 height 28
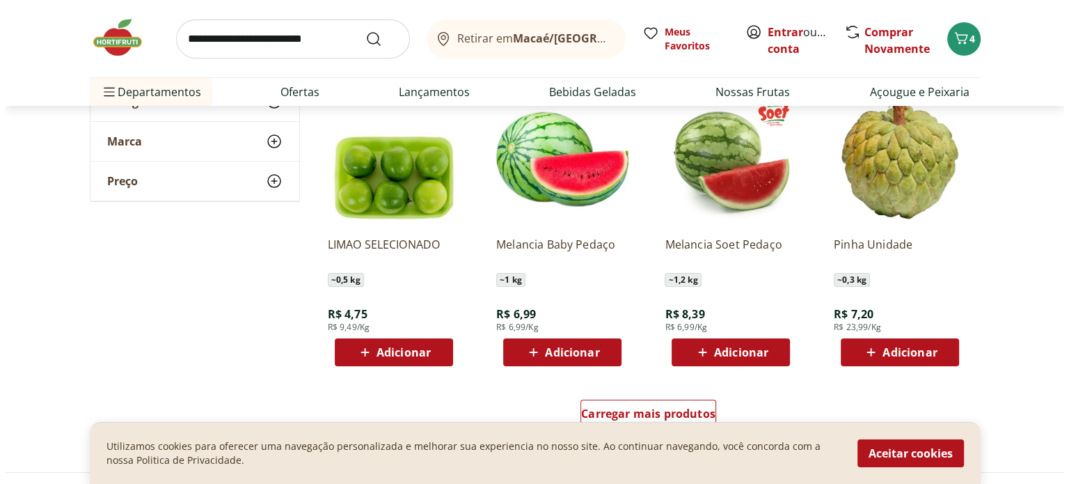
scroll to position [5291, 0]
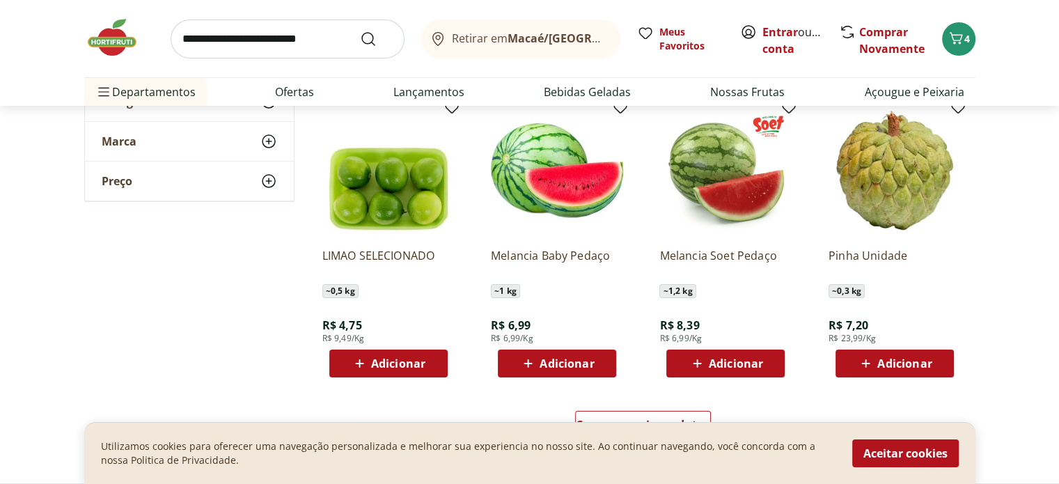
click at [563, 360] on span "Adicionar" at bounding box center [567, 363] width 54 height 11
click at [961, 41] on icon "Carrinho" at bounding box center [956, 38] width 17 height 17
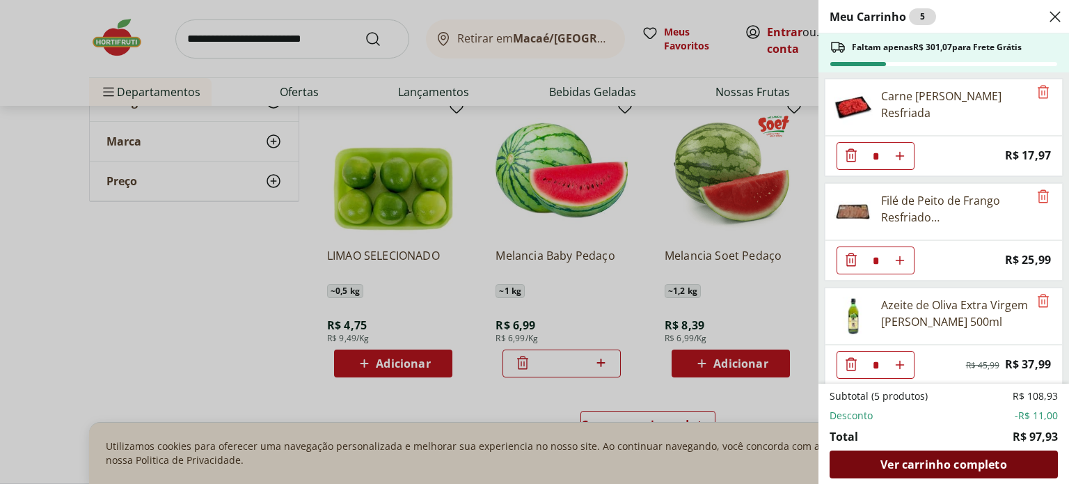
click at [948, 467] on span "Ver carrinho completo" at bounding box center [944, 464] width 126 height 11
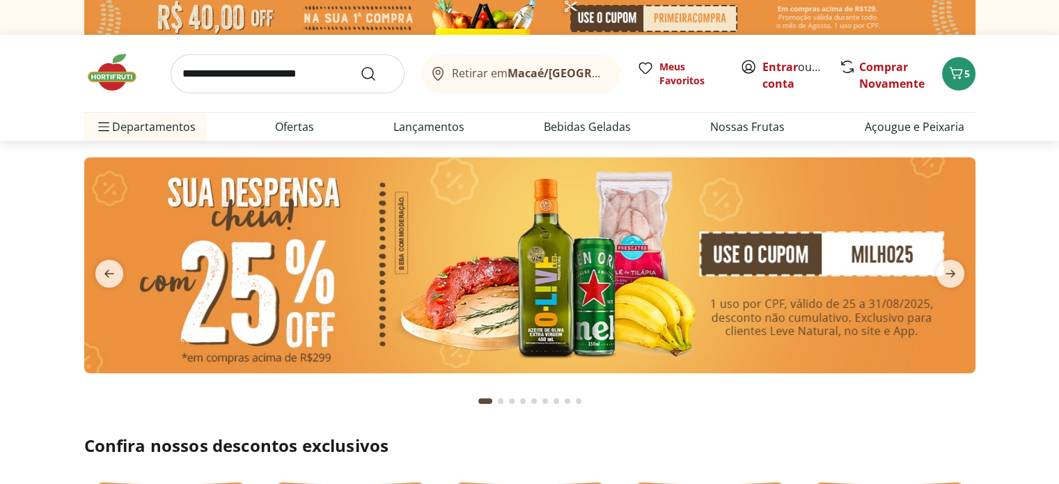
click at [265, 68] on input "search" at bounding box center [288, 73] width 234 height 39
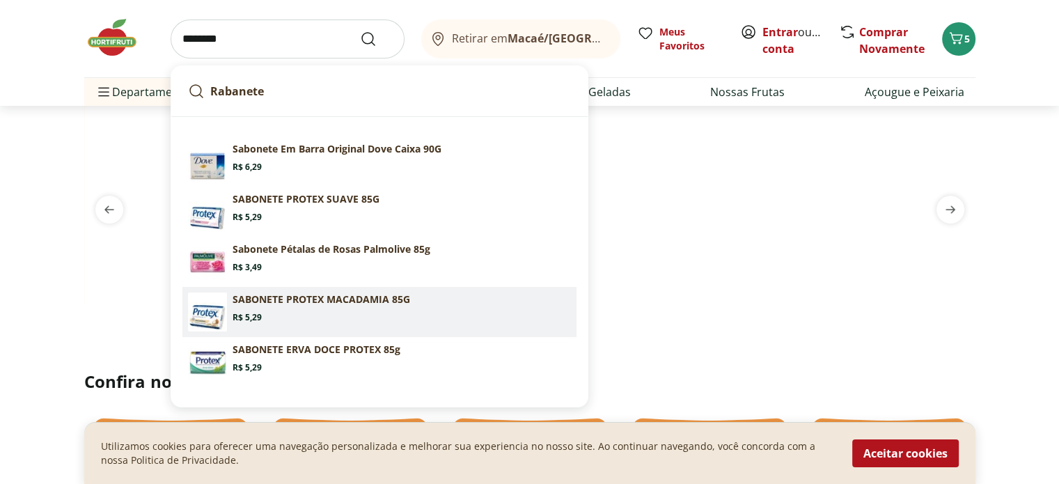
scroll to position [70, 0]
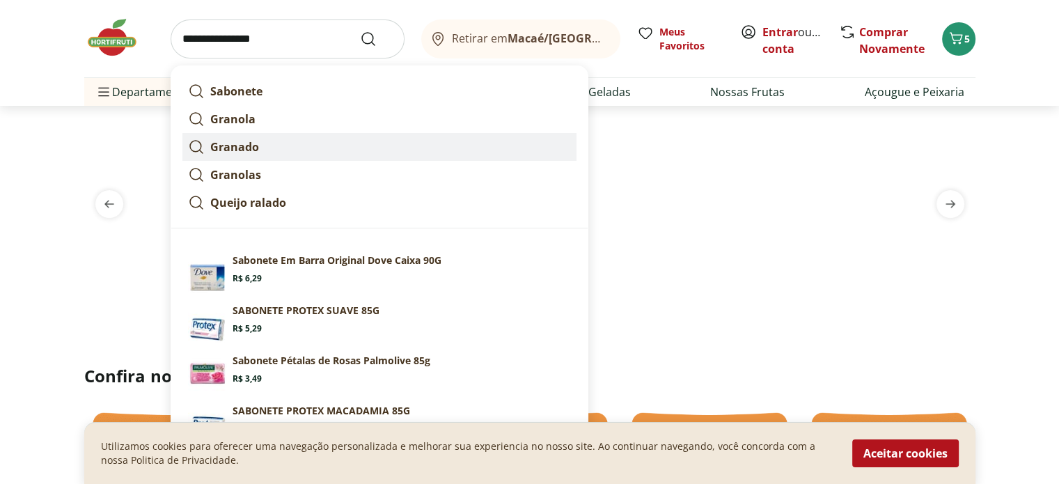
click at [252, 144] on strong "Granado" at bounding box center [234, 146] width 49 height 15
type input "*******"
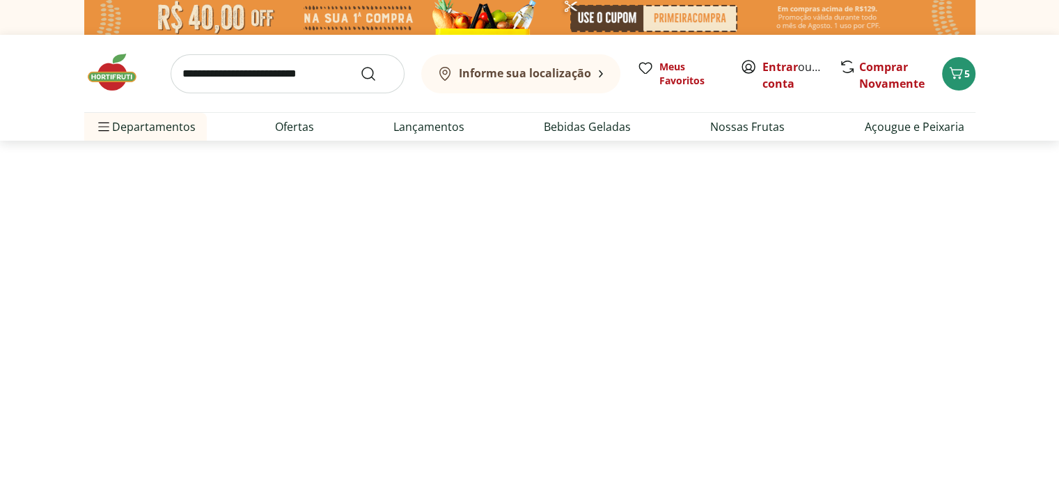
select select "**********"
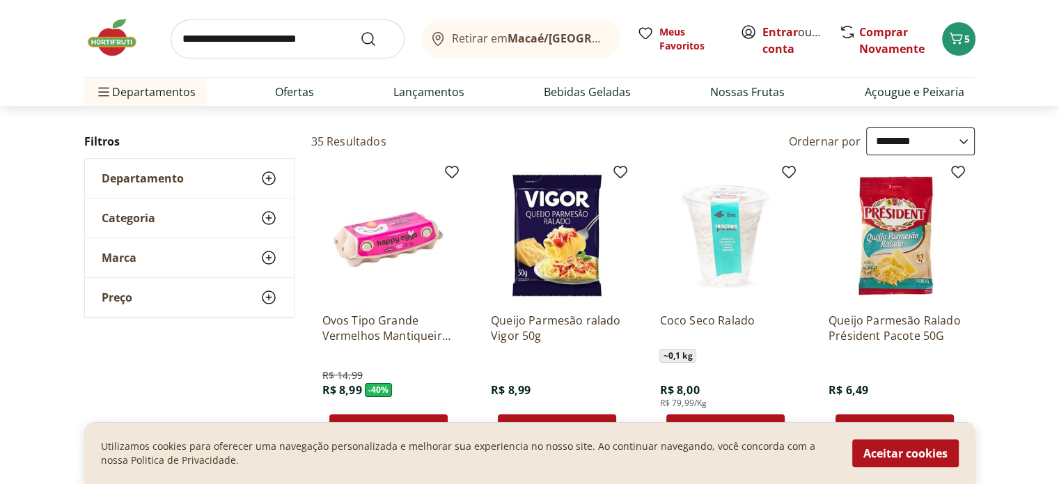
scroll to position [139, 0]
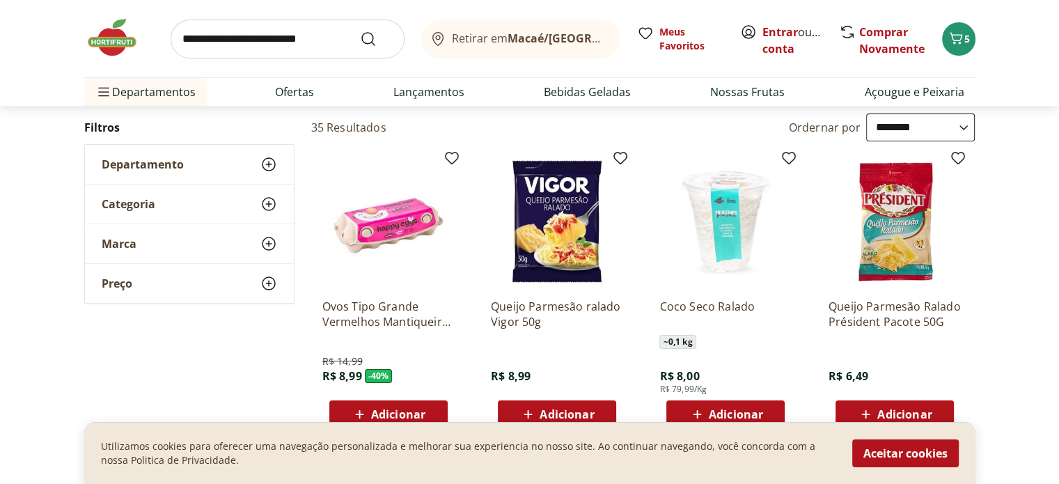
click at [272, 164] on icon at bounding box center [268, 164] width 17 height 17
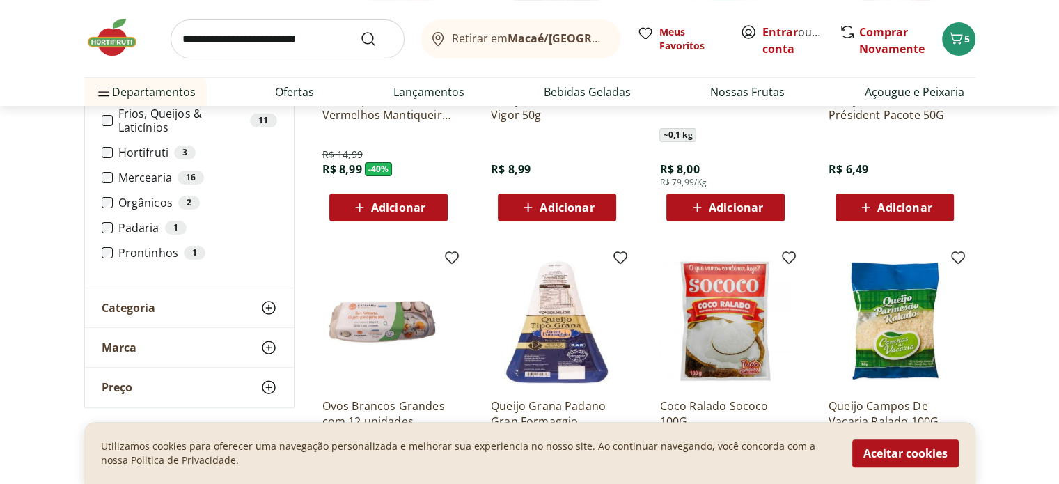
scroll to position [348, 0]
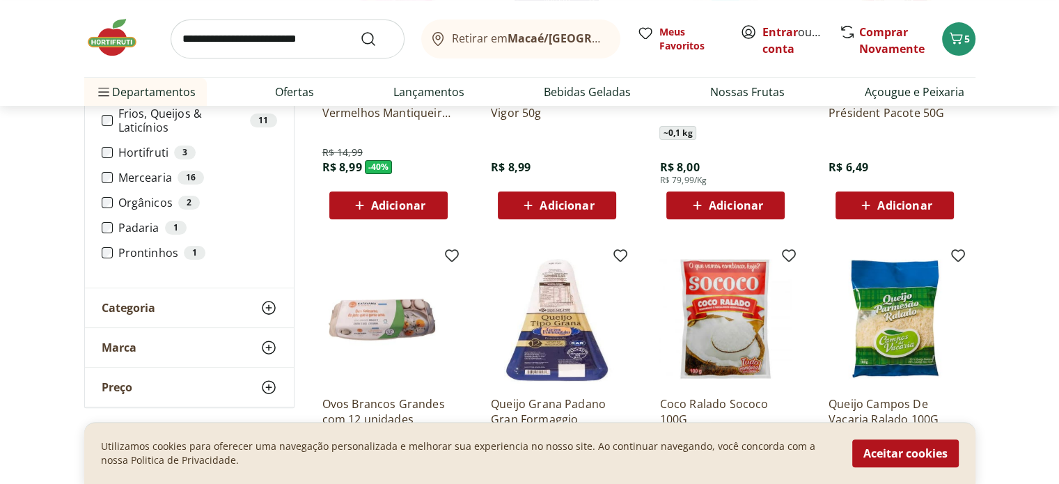
click at [273, 305] on icon at bounding box center [268, 307] width 17 height 17
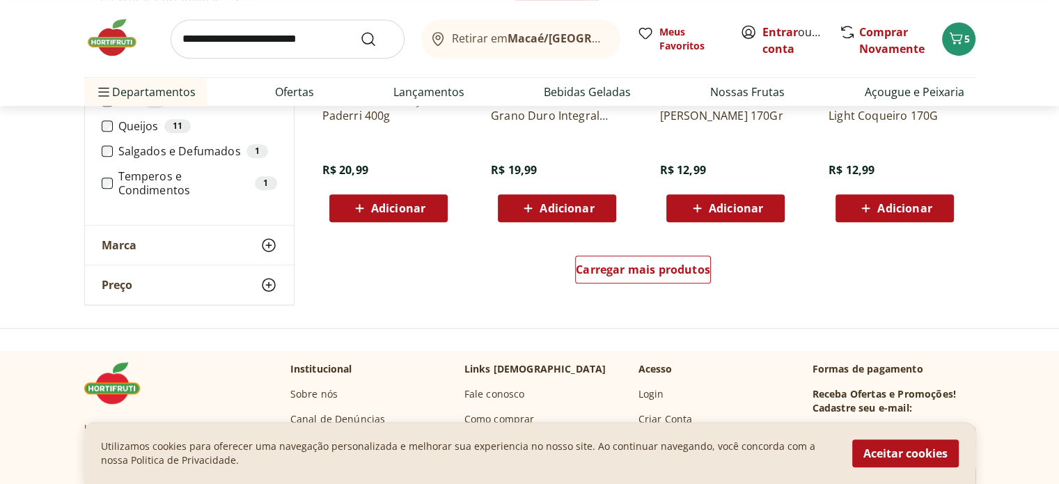
scroll to position [975, 0]
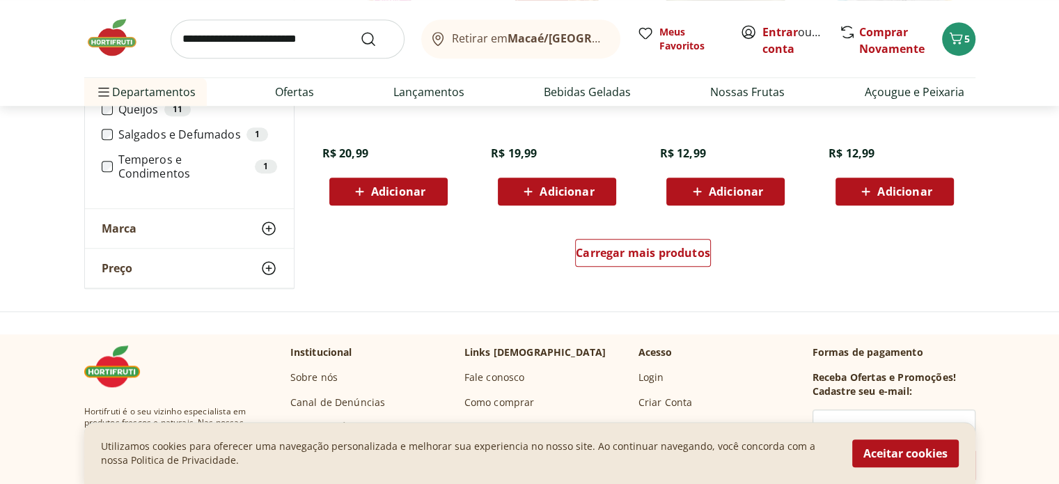
click at [268, 232] on icon at bounding box center [268, 228] width 17 height 17
click at [271, 269] on icon at bounding box center [268, 268] width 17 height 17
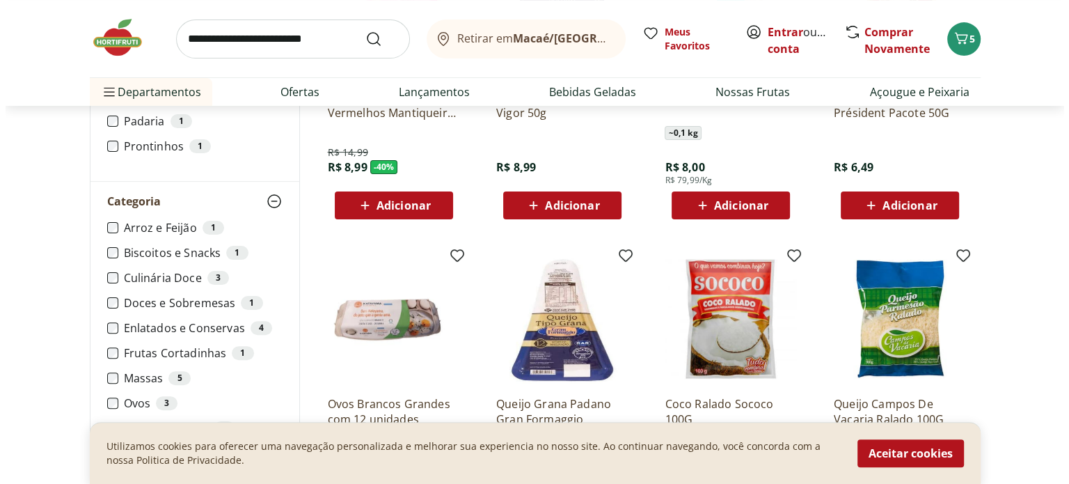
scroll to position [0, 0]
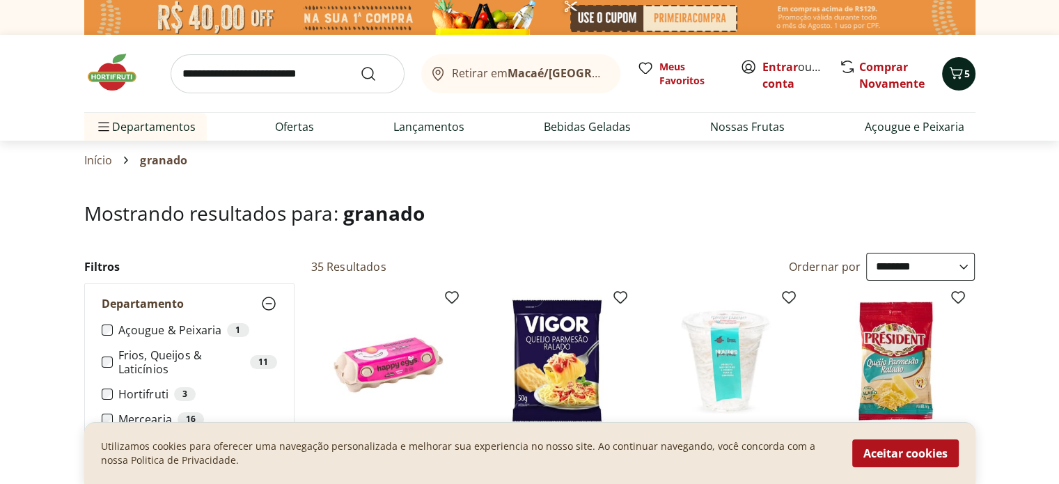
click at [956, 83] on div "5" at bounding box center [958, 74] width 11 height 22
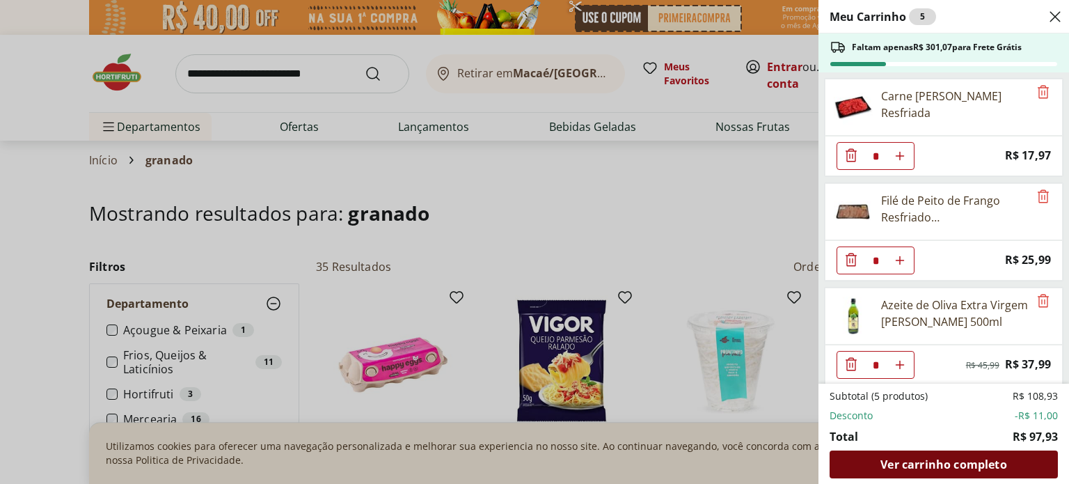
click at [939, 462] on span "Ver carrinho completo" at bounding box center [944, 464] width 126 height 11
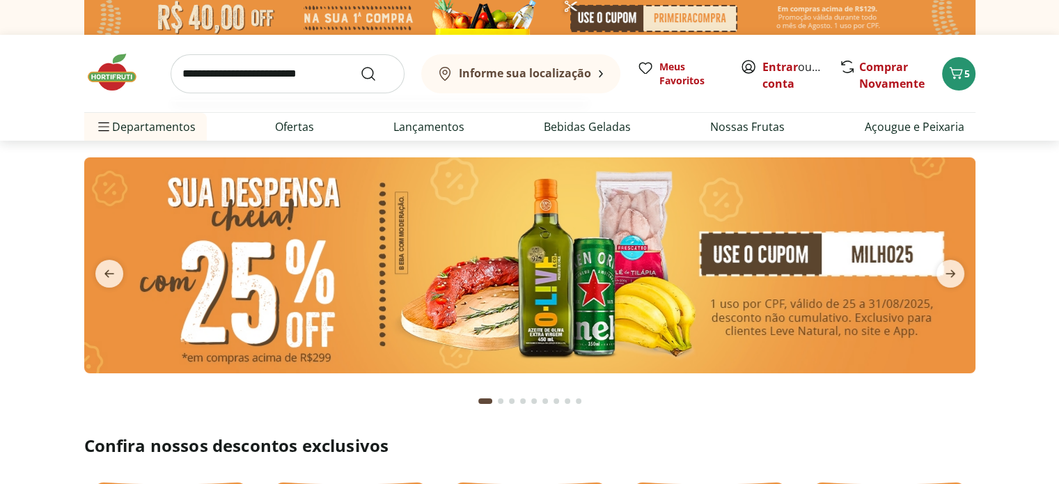
click at [255, 80] on input "search" at bounding box center [288, 73] width 234 height 39
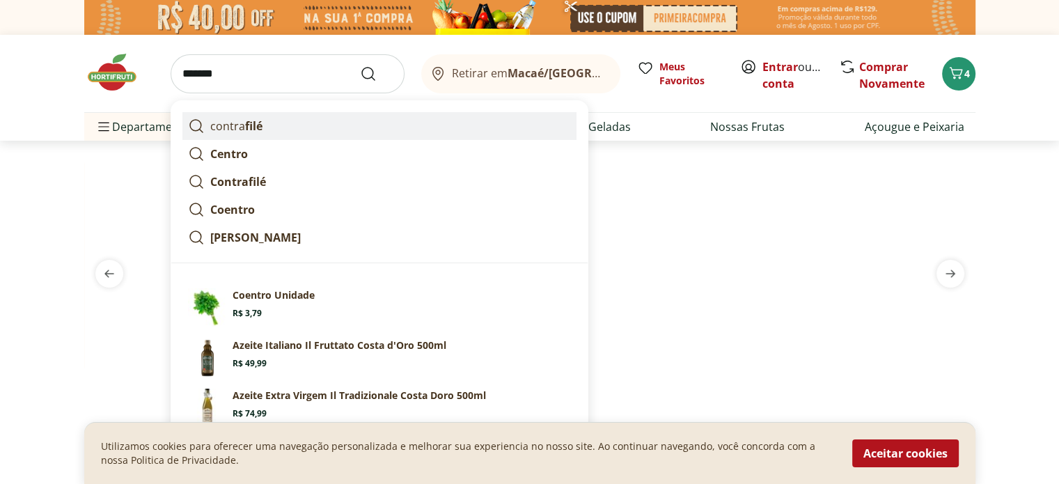
click at [252, 118] on strong "filé" at bounding box center [253, 125] width 17 height 15
type input "**********"
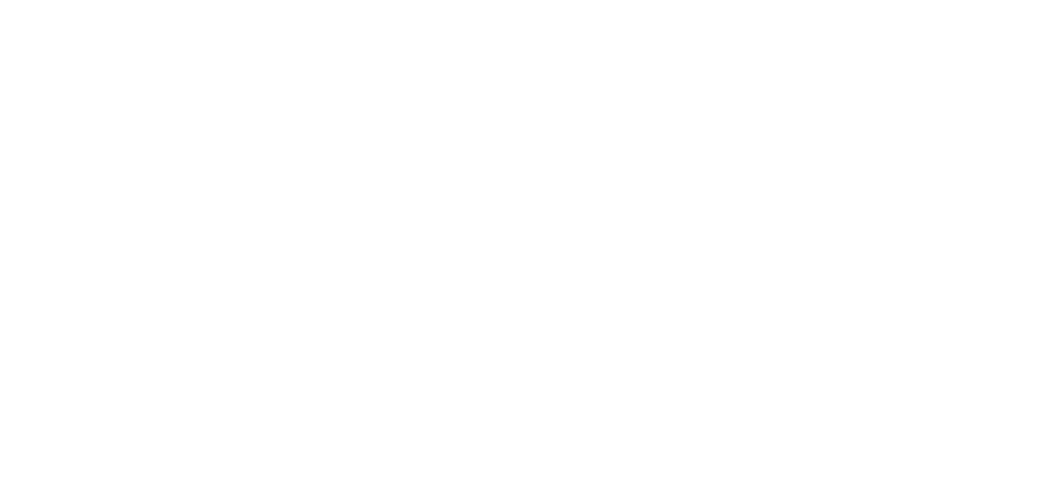
select select "**********"
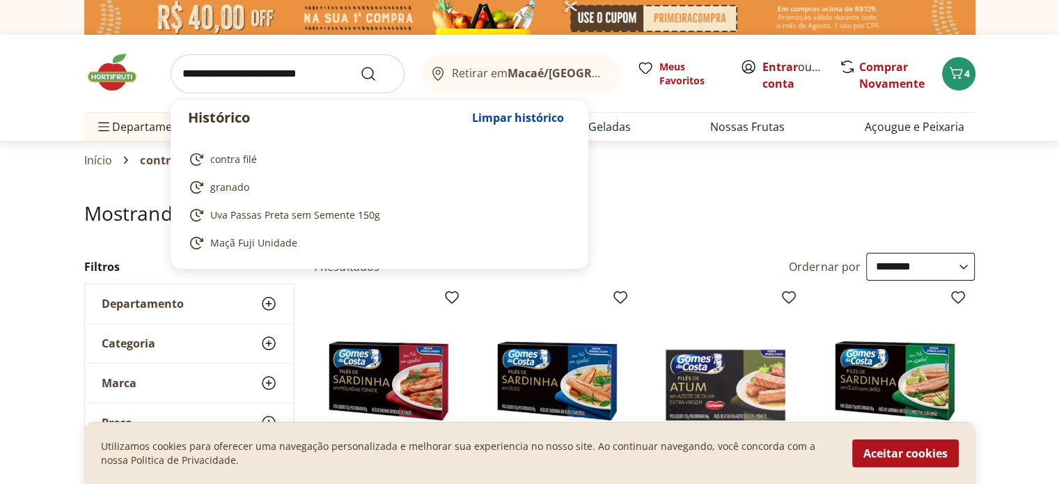
click at [223, 72] on input "search" at bounding box center [288, 73] width 234 height 39
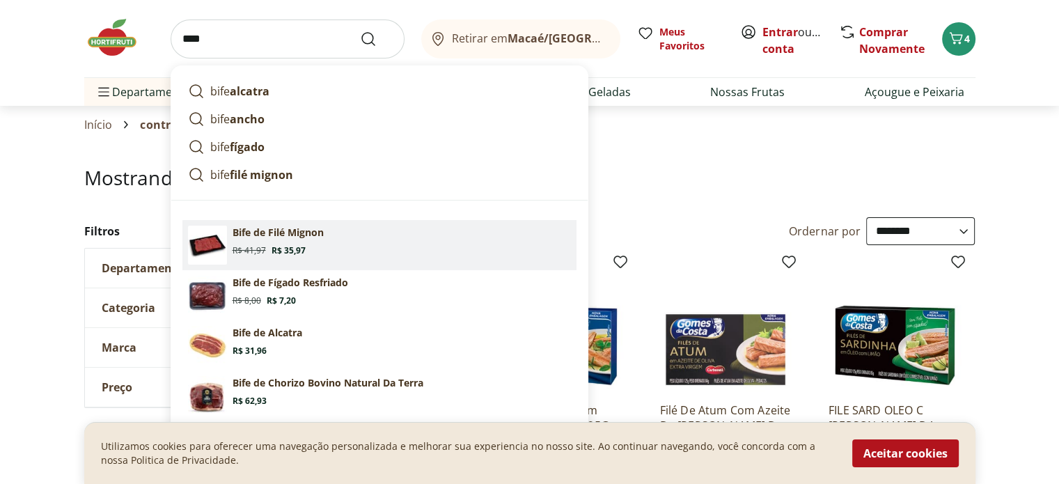
scroll to position [70, 0]
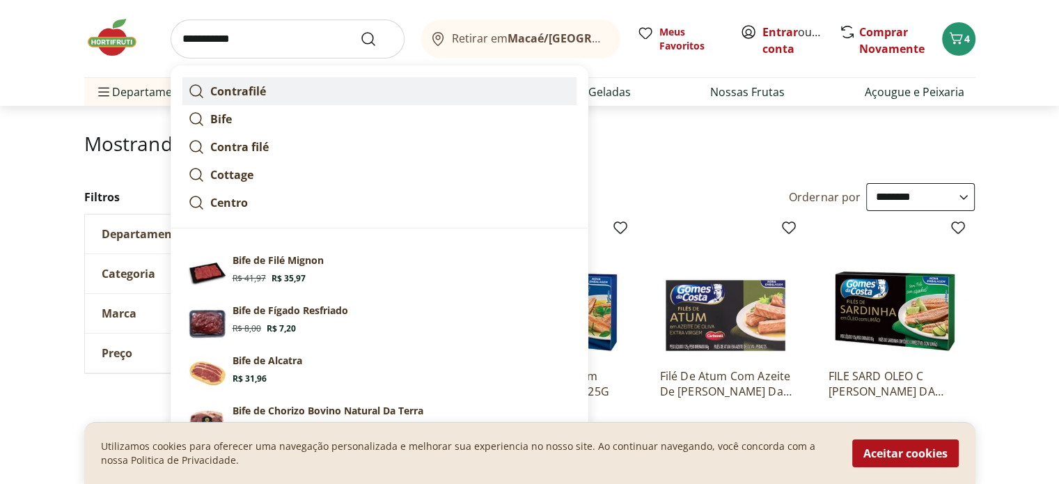
click at [258, 91] on strong "Contrafilé" at bounding box center [238, 91] width 56 height 15
type input "**********"
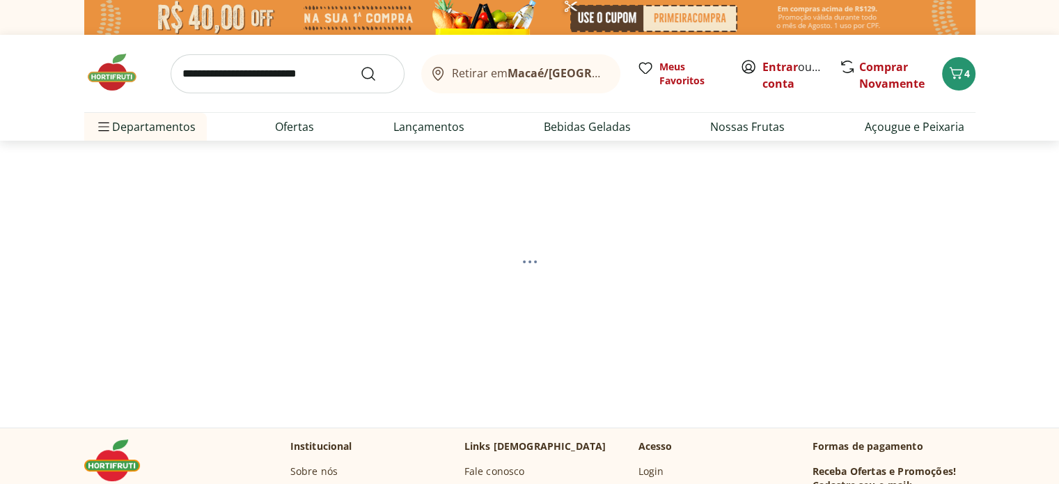
select select "**********"
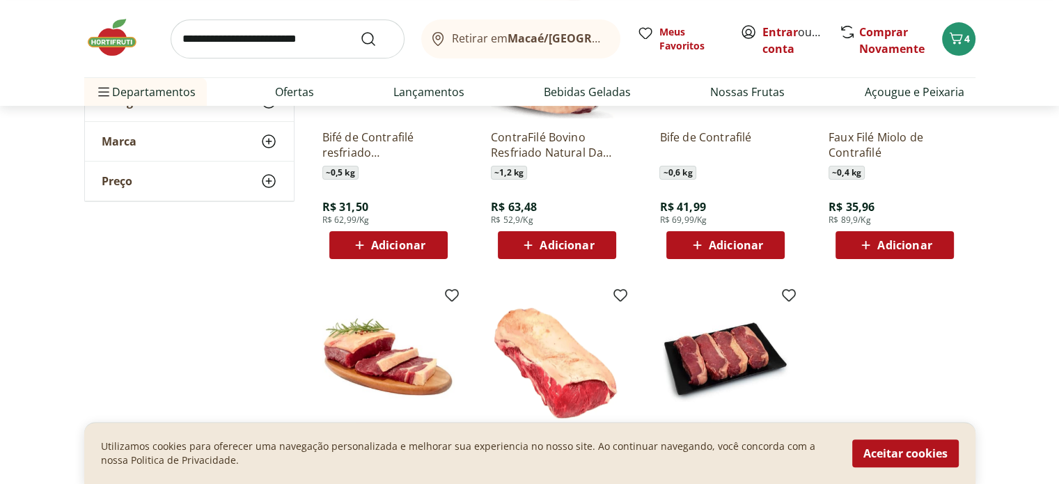
scroll to position [209, 0]
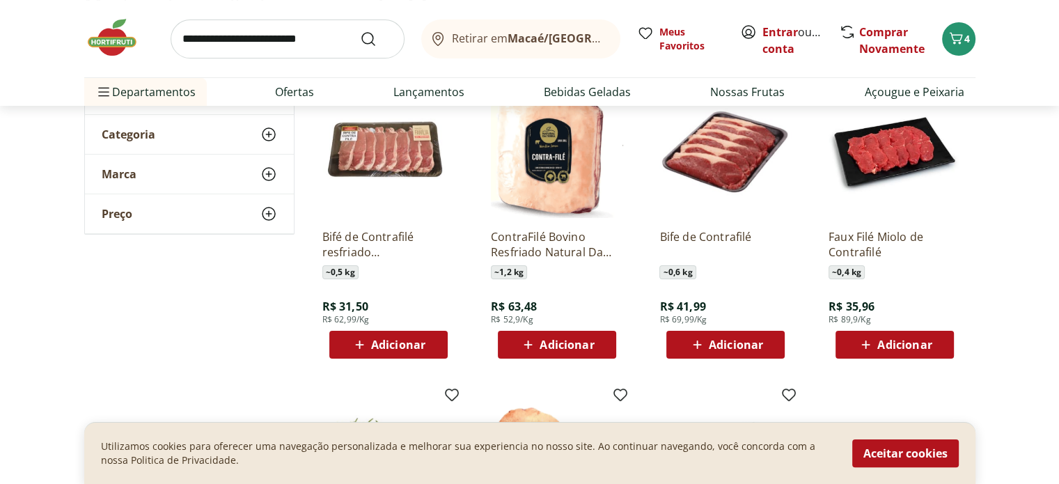
click at [388, 168] on img at bounding box center [388, 152] width 132 height 132
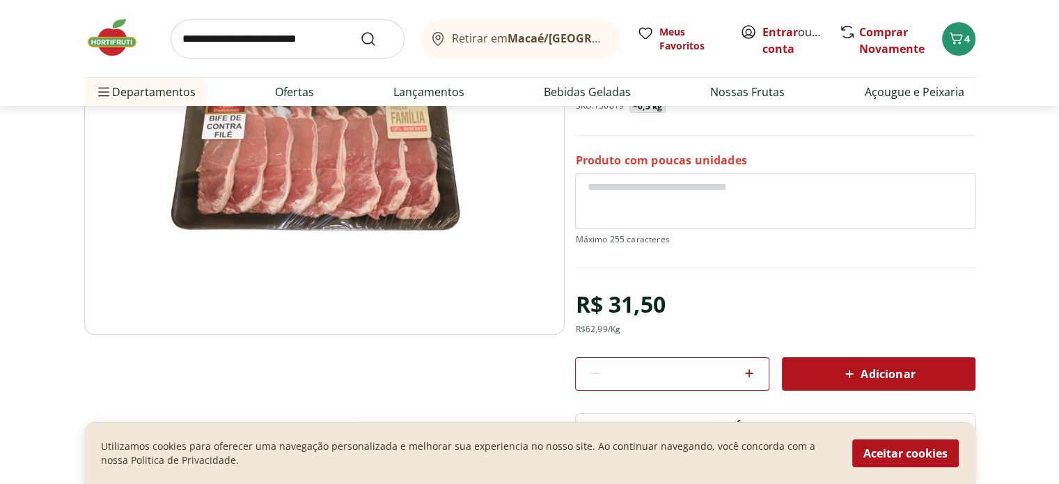
scroll to position [209, 0]
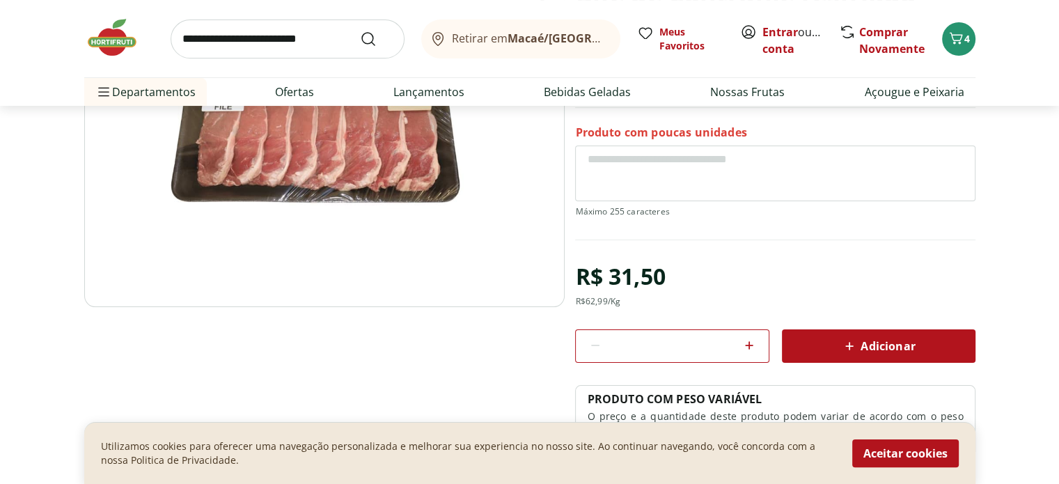
click at [855, 341] on icon at bounding box center [849, 346] width 17 height 17
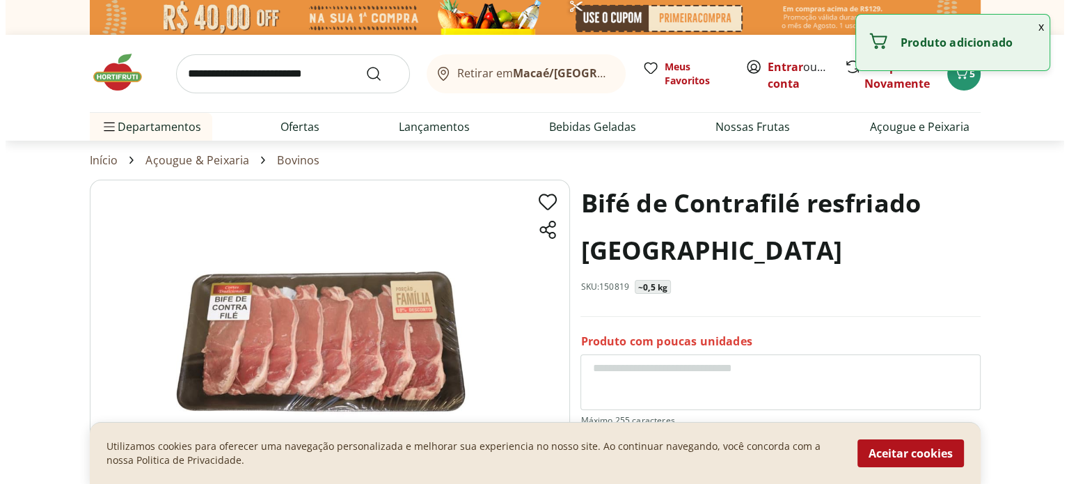
scroll to position [0, 0]
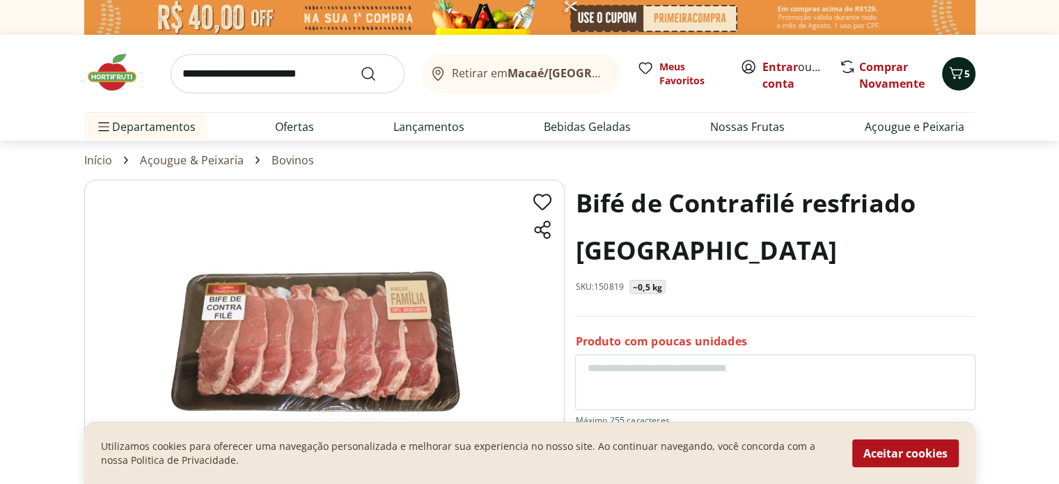
click at [959, 77] on icon "Carrinho" at bounding box center [955, 73] width 13 height 12
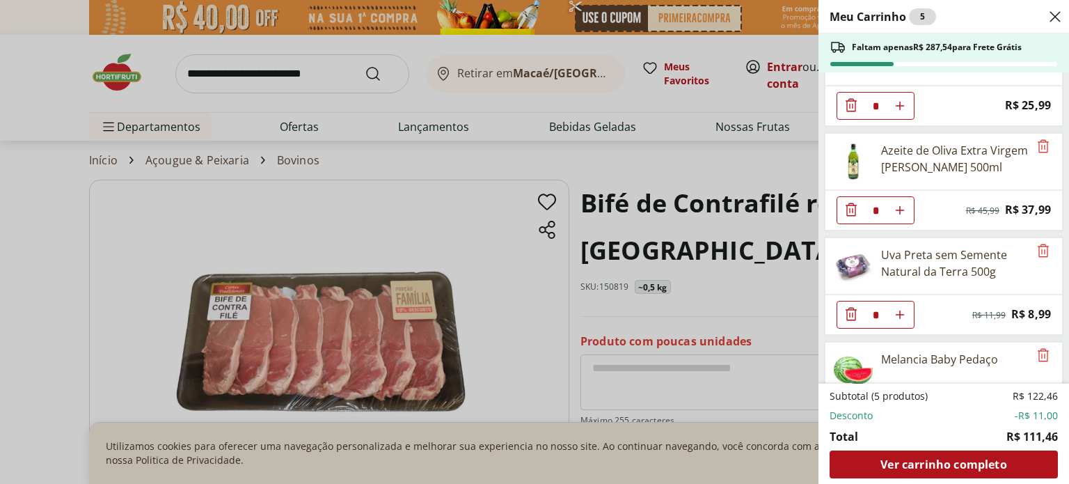
scroll to position [3, 0]
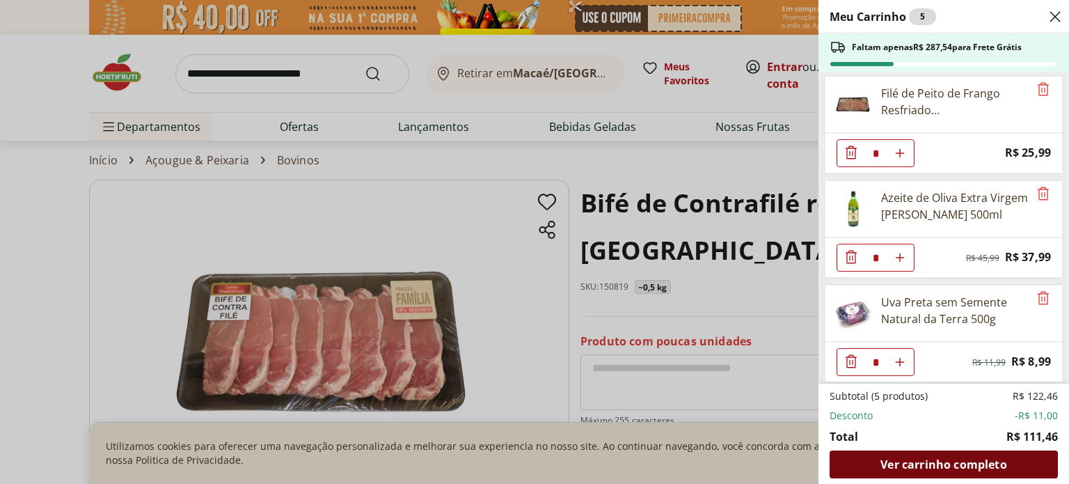
click at [981, 465] on span "Ver carrinho completo" at bounding box center [944, 464] width 126 height 11
